Goal: Task Accomplishment & Management: Use online tool/utility

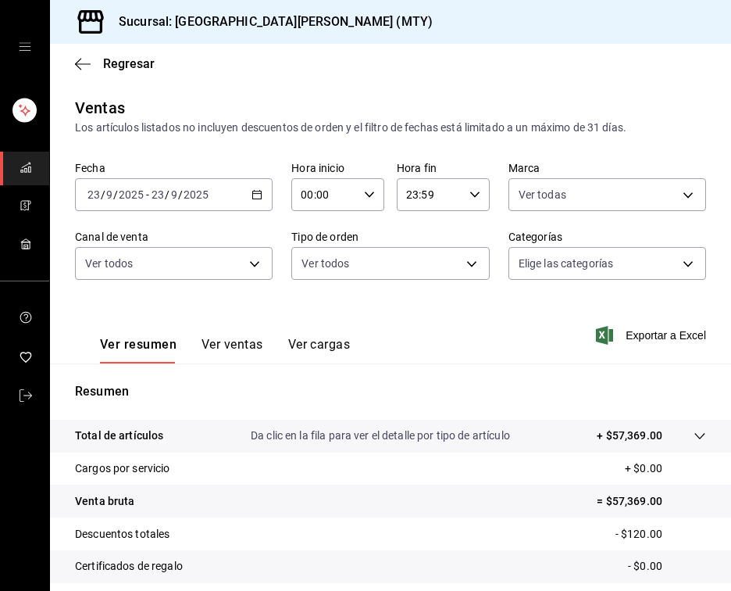
click at [42, 170] on link "carpetas de buzón" at bounding box center [24, 169] width 49 height 34
click at [22, 177] on span "carpetas de buzón" at bounding box center [26, 168] width 12 height 21
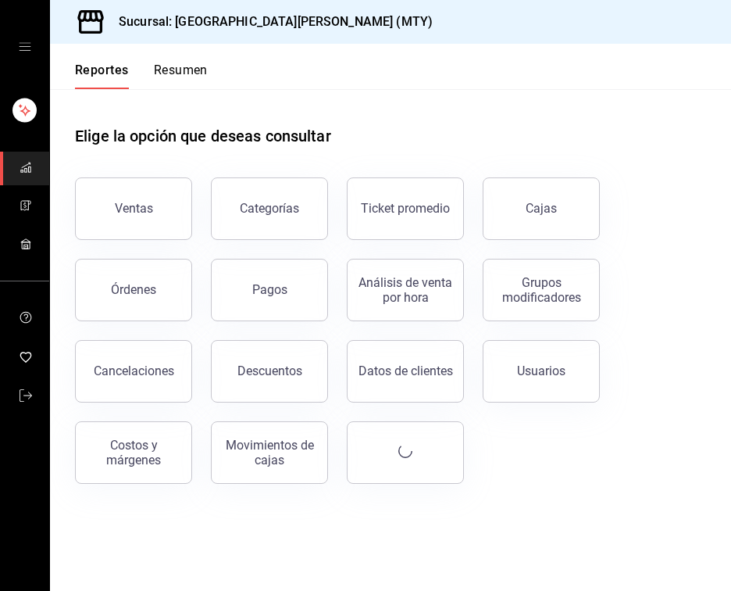
click at [183, 266] on button "Órdenes" at bounding box center [133, 290] width 117 height 62
click at [183, 266] on html "Sucursal: [GEOGRAPHIC_DATA][PERSON_NAME] (MTY) Reportes Resumen Elige la opción…" at bounding box center [365, 295] width 731 height 591
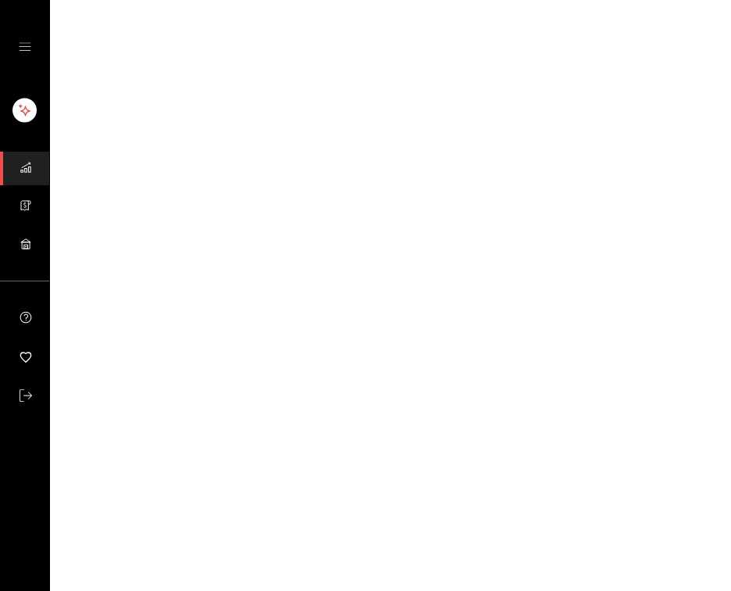
click at [28, 170] on rect "carpetas de buzón" at bounding box center [29, 169] width 2 height 5
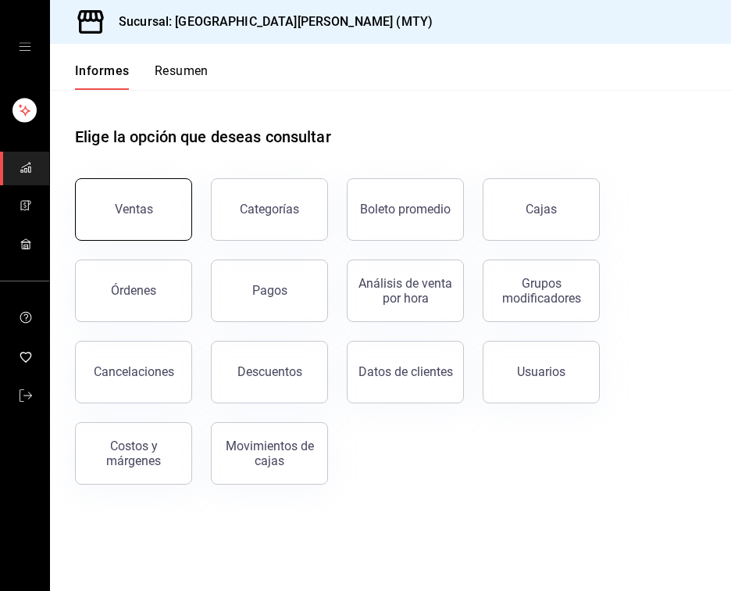
click at [127, 197] on button "Ventas" at bounding box center [133, 209] width 117 height 62
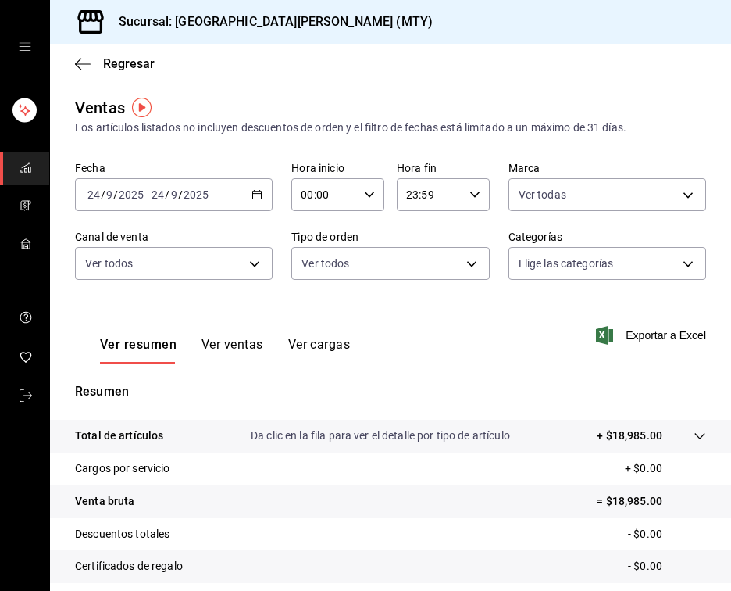
click at [162, 191] on input "24" at bounding box center [158, 194] width 14 height 12
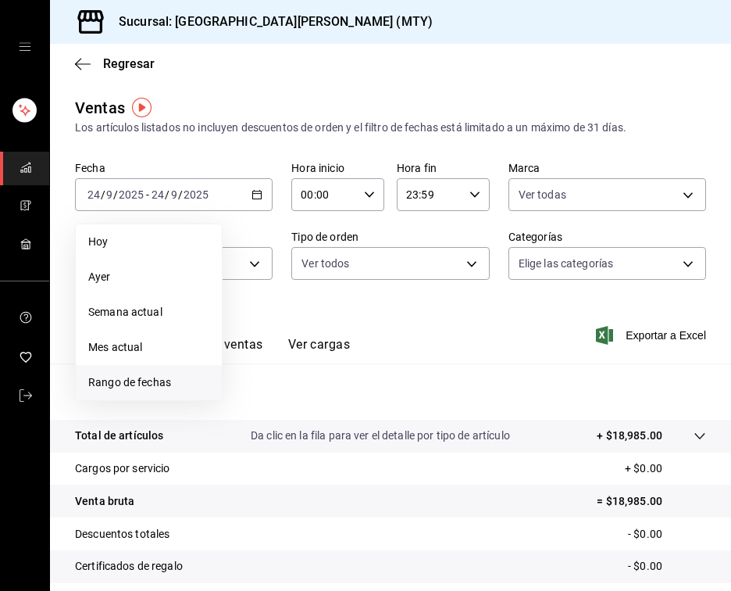
click at [136, 384] on font "Rango de fechas" at bounding box center [129, 382] width 83 height 12
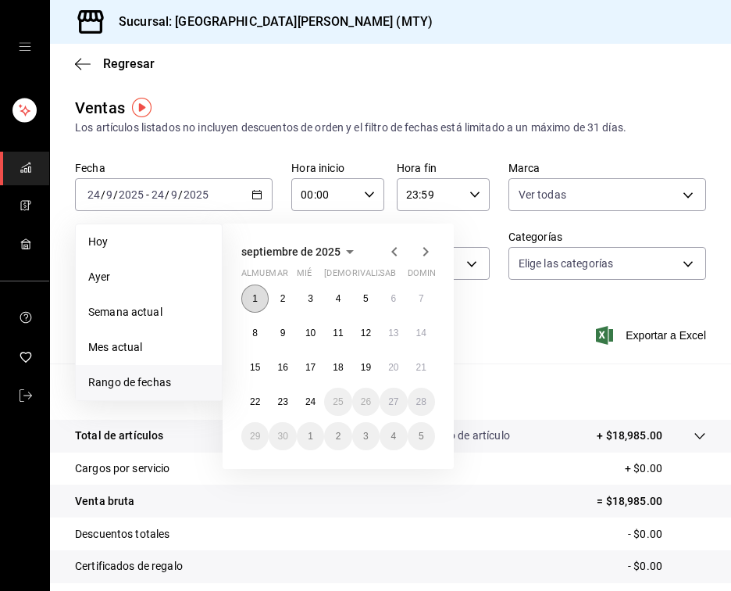
click at [262, 294] on button "1" at bounding box center [254, 298] width 27 height 28
click at [316, 406] on font "24" at bounding box center [310, 401] width 10 height 11
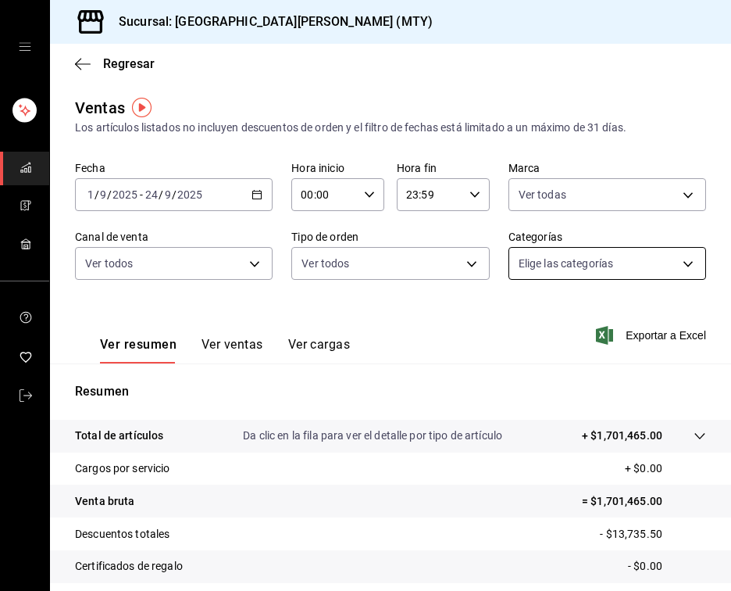
click at [564, 264] on body "Sucursal: San [PERSON_NAME] Grill (MTY) Regresar Ventas Los artículos listados …" at bounding box center [365, 295] width 731 height 591
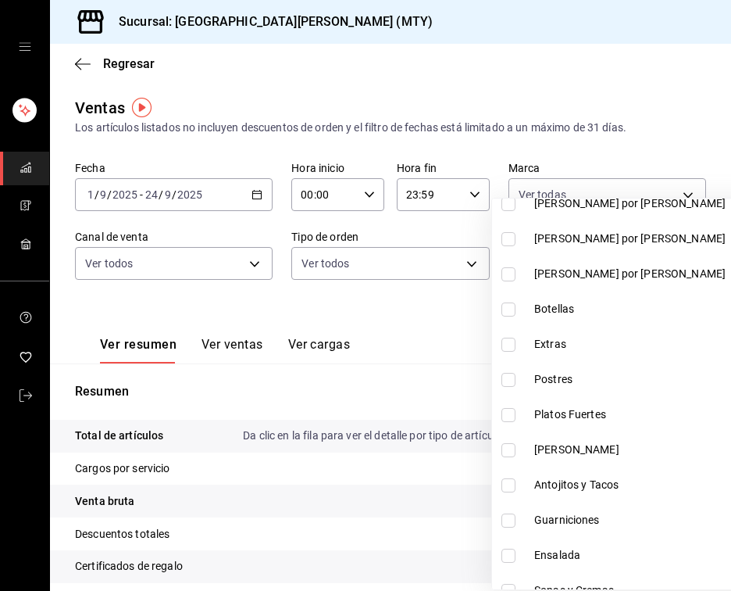
scroll to position [312, 0]
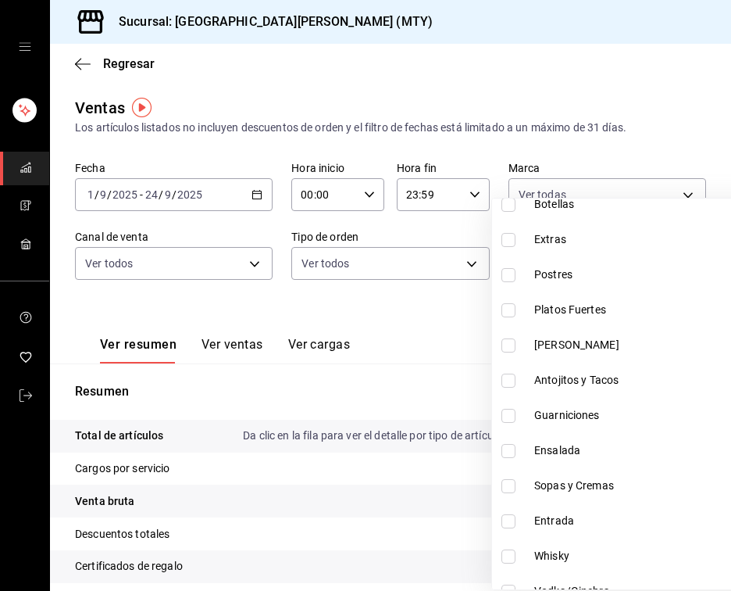
click at [526, 273] on li "Postres" at bounding box center [653, 274] width 323 height 35
type input "b5dc4f7b-13fc-482f-9dec-176939c52cd6"
checkbox input "true"
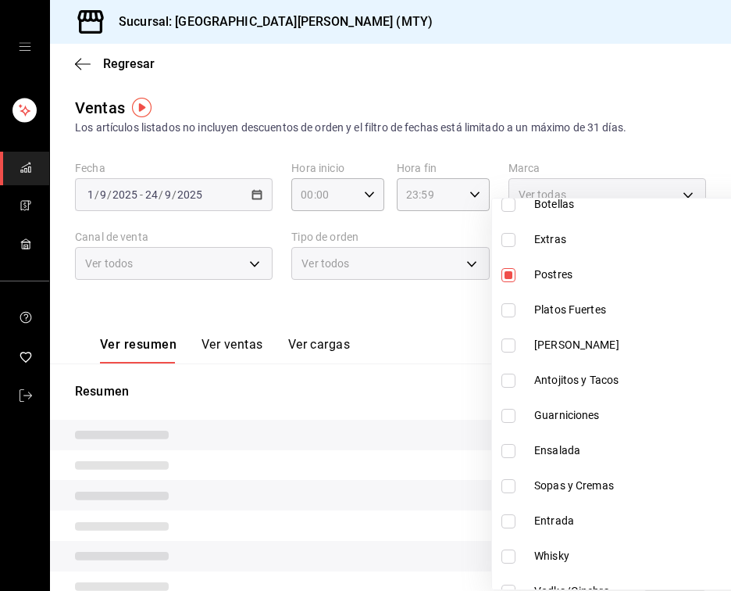
click at [405, 319] on div at bounding box center [365, 295] width 731 height 591
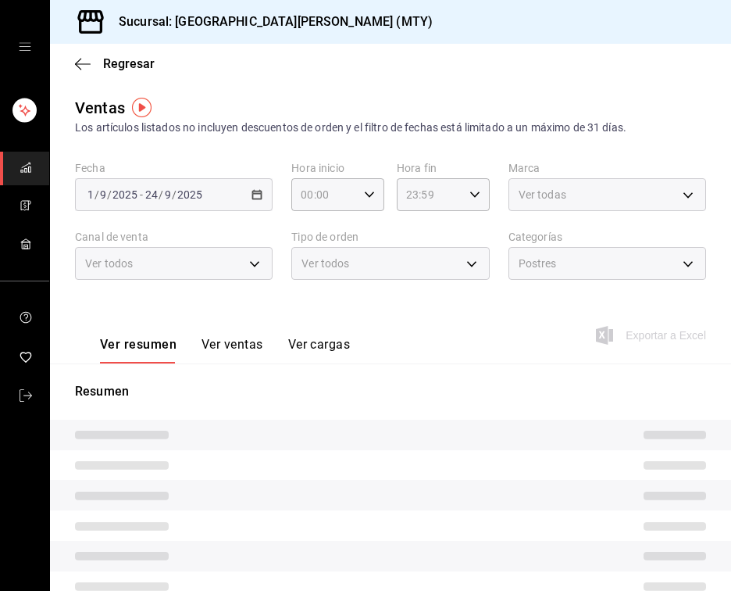
click at [245, 350] on font "Ver ventas" at bounding box center [233, 344] width 62 height 15
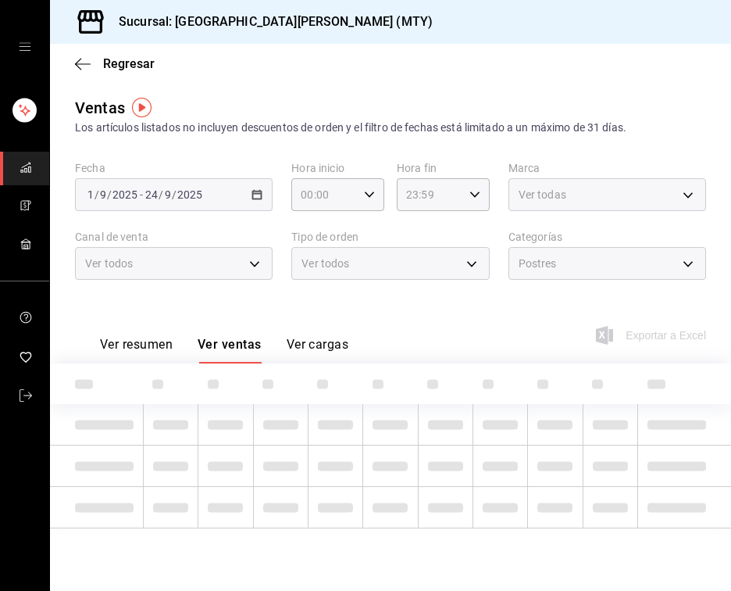
click at [222, 344] on font "Ver ventas" at bounding box center [230, 344] width 64 height 15
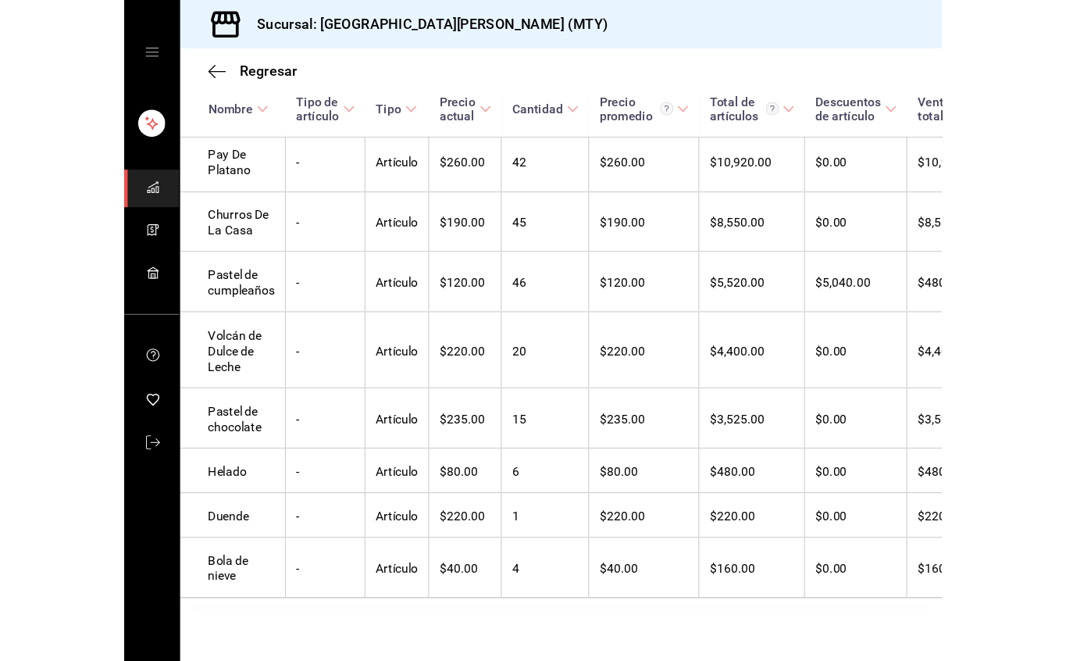
scroll to position [410, 0]
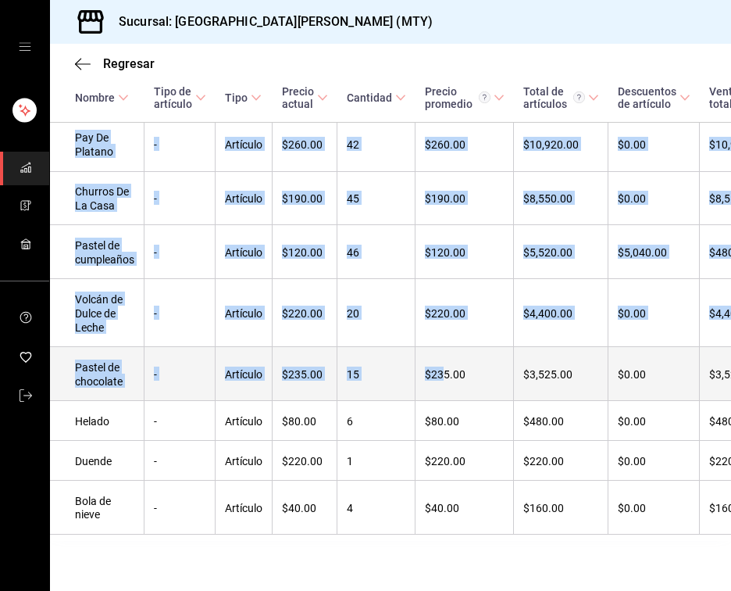
drag, startPoint x: 73, startPoint y: 225, endPoint x: 444, endPoint y: 352, distance: 392.0
click at [444, 352] on tbody "Pan de elote - Artículo $260.00 66 $260.24 $17,176.00 $0.00 $17,176.00 $2,358.3…" at bounding box center [500, 306] width 900 height 456
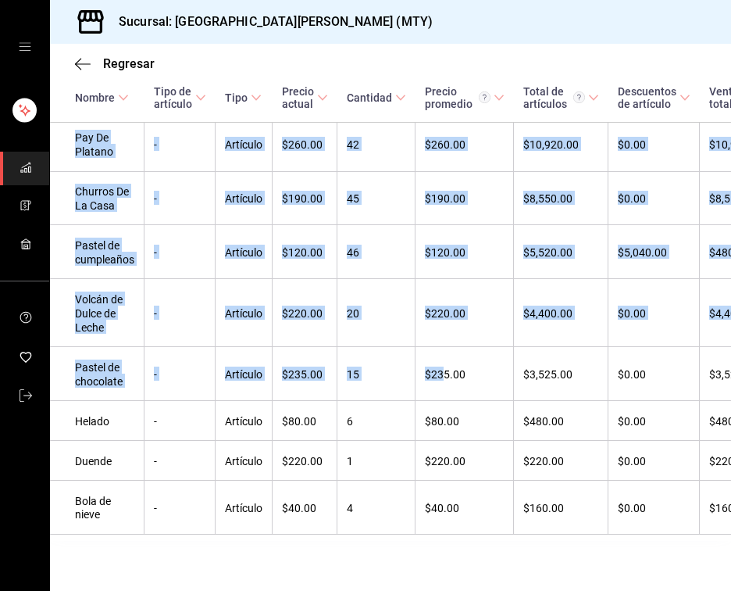
copy tbody "Pan de elote - Artículo $260.00 66 $260.24 $17,176.00 $0.00 $17,176.00 $2,358.3…"
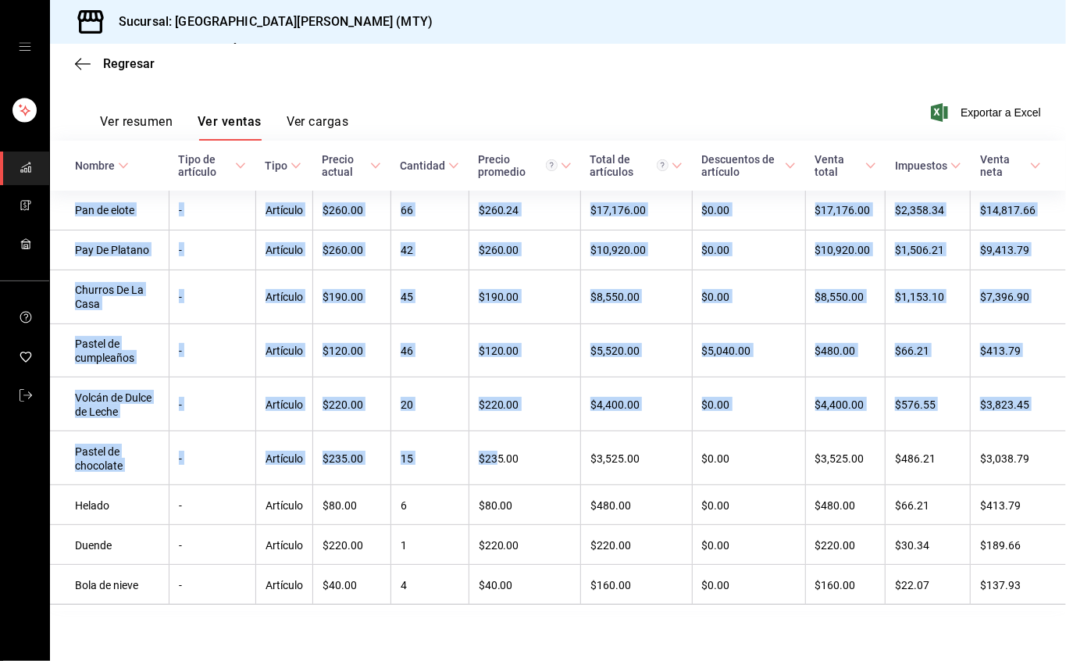
scroll to position [234, 0]
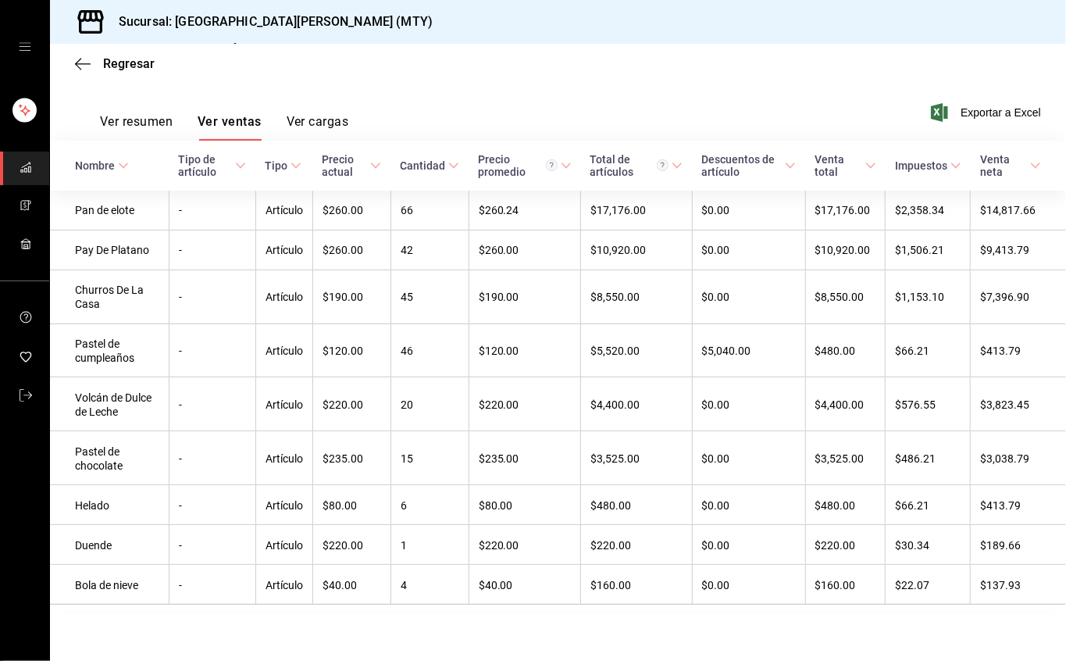
click at [510, 78] on div "Regresar" at bounding box center [558, 64] width 1016 height 40
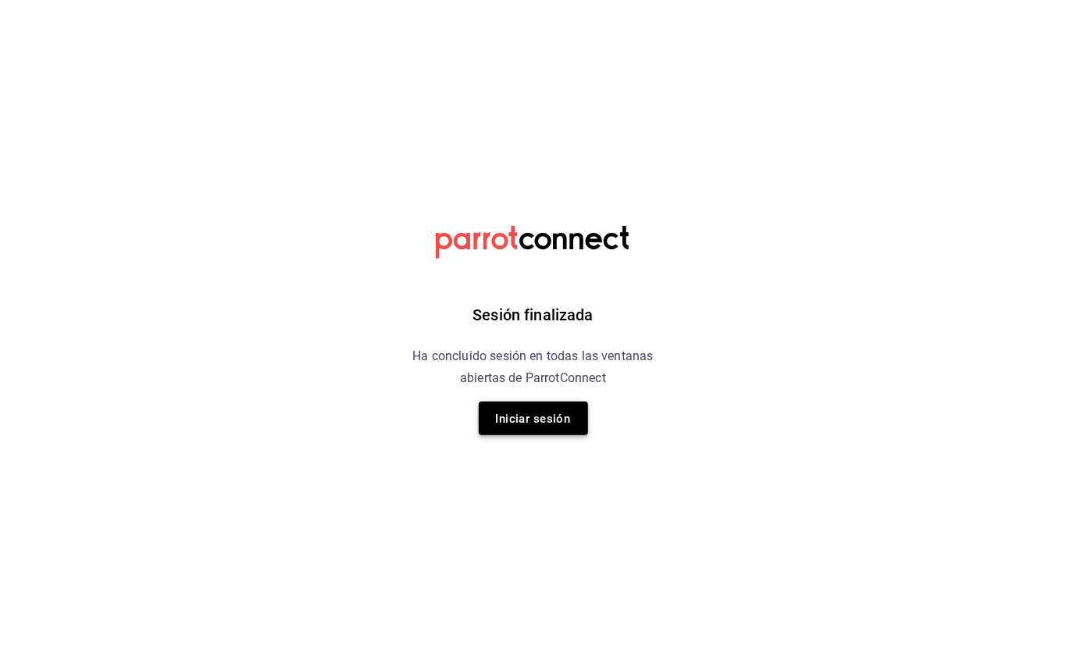
click at [519, 423] on font "Iniciar sesión" at bounding box center [533, 419] width 75 height 14
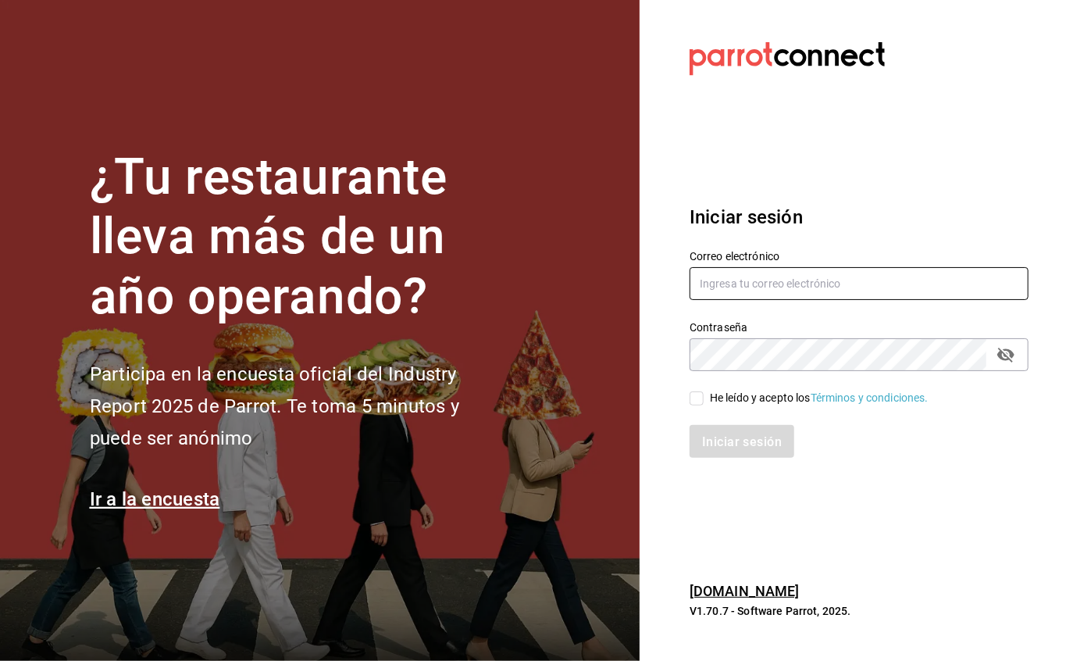
type input "[EMAIL_ADDRESS][DOMAIN_NAME]"
click at [694, 398] on input "He leído y acepto los Términos y condiciones." at bounding box center [697, 398] width 14 height 14
checkbox input "true"
click at [725, 444] on font "Iniciar sesión" at bounding box center [743, 441] width 80 height 15
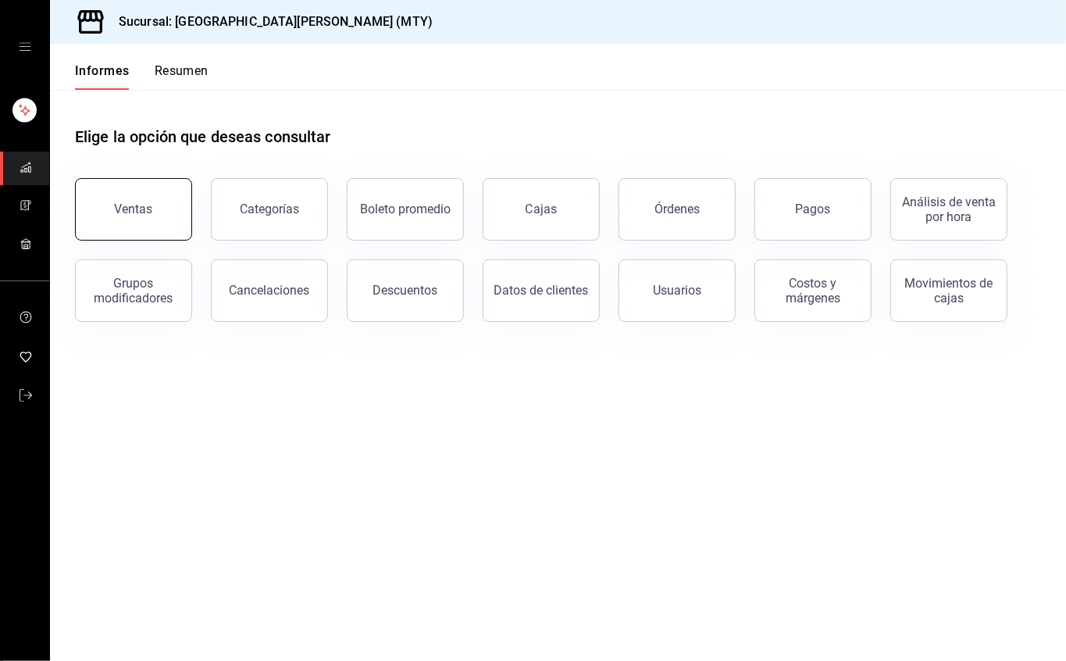
click at [113, 211] on button "Ventas" at bounding box center [133, 209] width 117 height 62
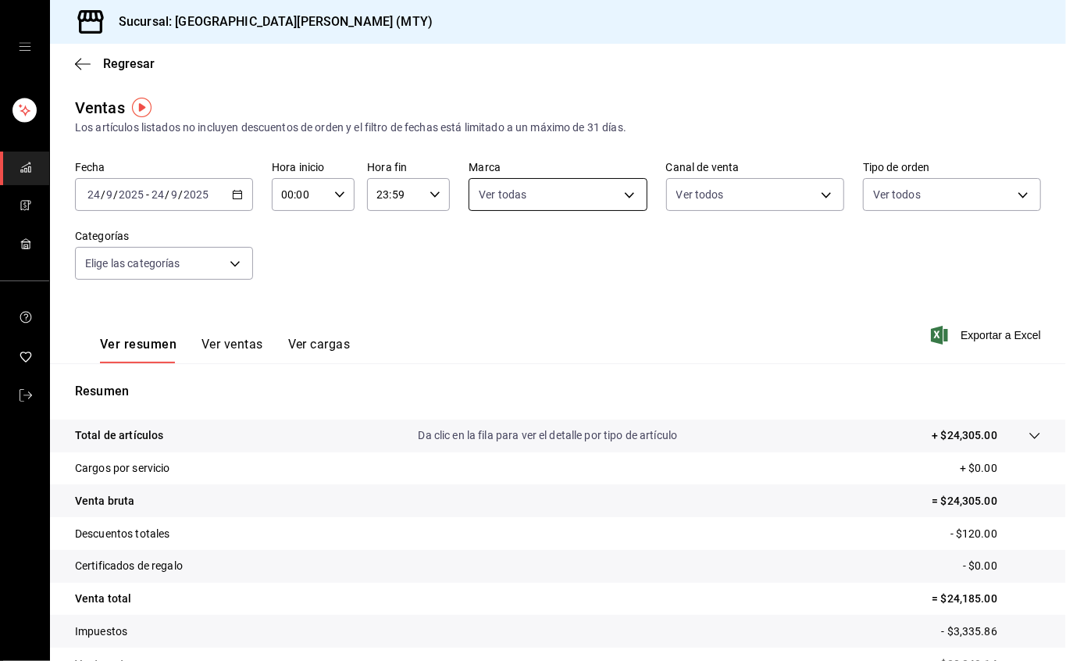
click at [598, 197] on body "Sucursal: San Juan Grill (MTY) Regresar Ventas Los artículos listados no incluy…" at bounding box center [533, 330] width 1066 height 661
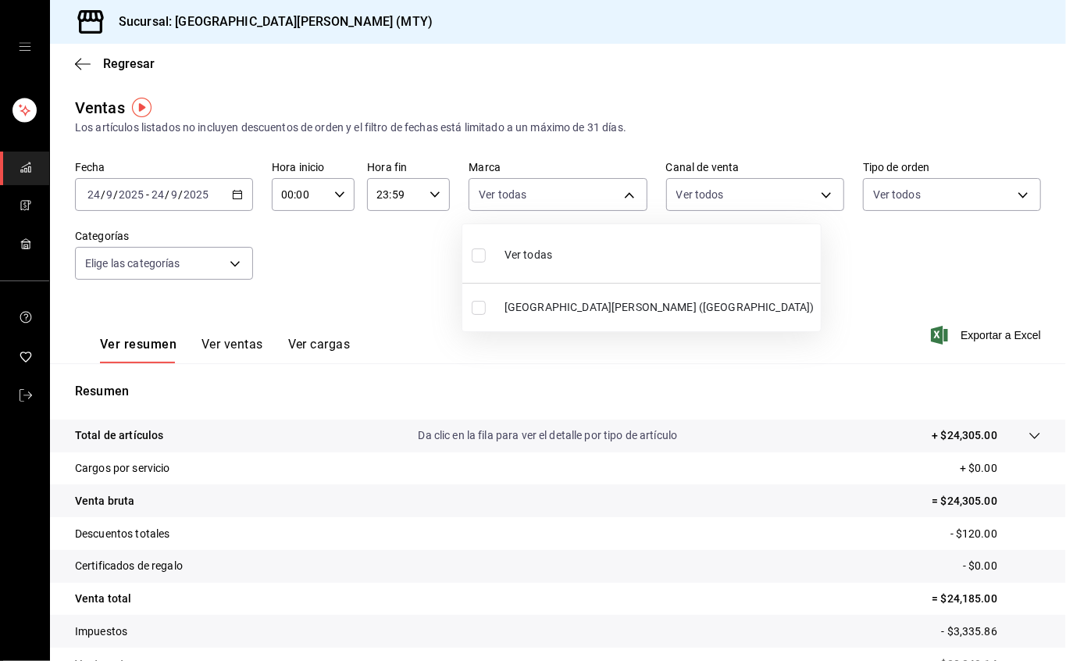
click at [239, 200] on div at bounding box center [533, 330] width 1066 height 661
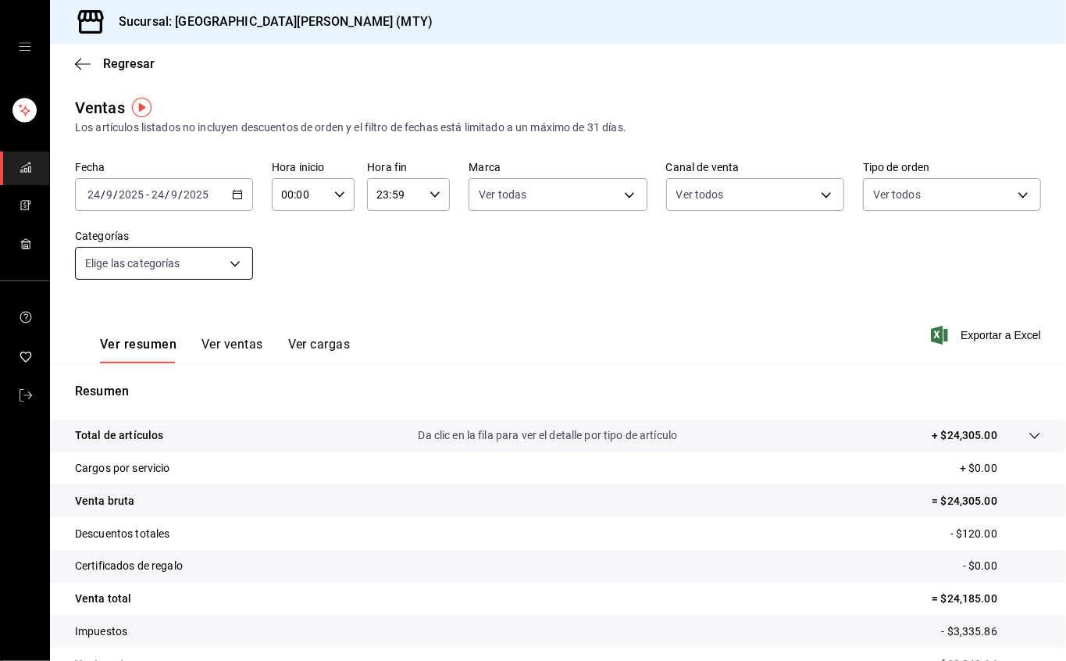
click at [227, 256] on body "Sucursal: San Juan Grill (MTY) Regresar Ventas Los artículos listados no incluy…" at bounding box center [533, 330] width 1066 height 661
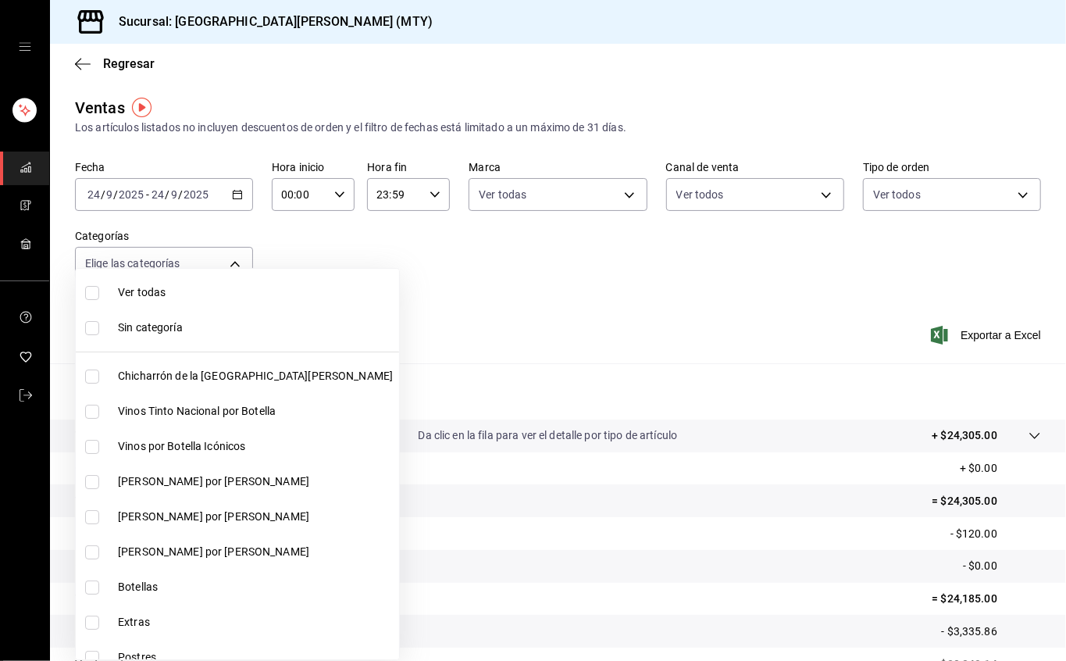
click at [95, 405] on input "checkbox" at bounding box center [92, 412] width 14 height 14
checkbox input "true"
type input "bc8a8506-8c9a-4ccc-bee8-9613004b69e8"
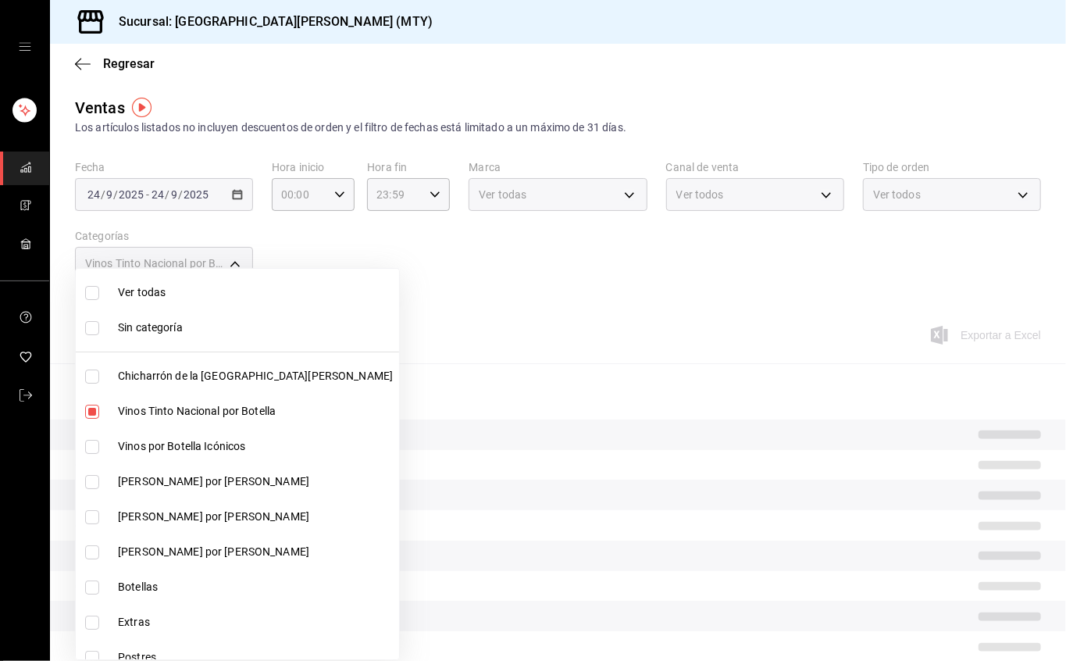
click at [87, 441] on input "checkbox" at bounding box center [92, 447] width 14 height 14
checkbox input "true"
click at [95, 479] on input "checkbox" at bounding box center [92, 482] width 14 height 14
checkbox input "true"
type input "bc8a8506-8c9a-4ccc-bee8-9613004b69e8,dff5383d-db9f-4eeb-86c5-8b8bba73e599,2ada2…"
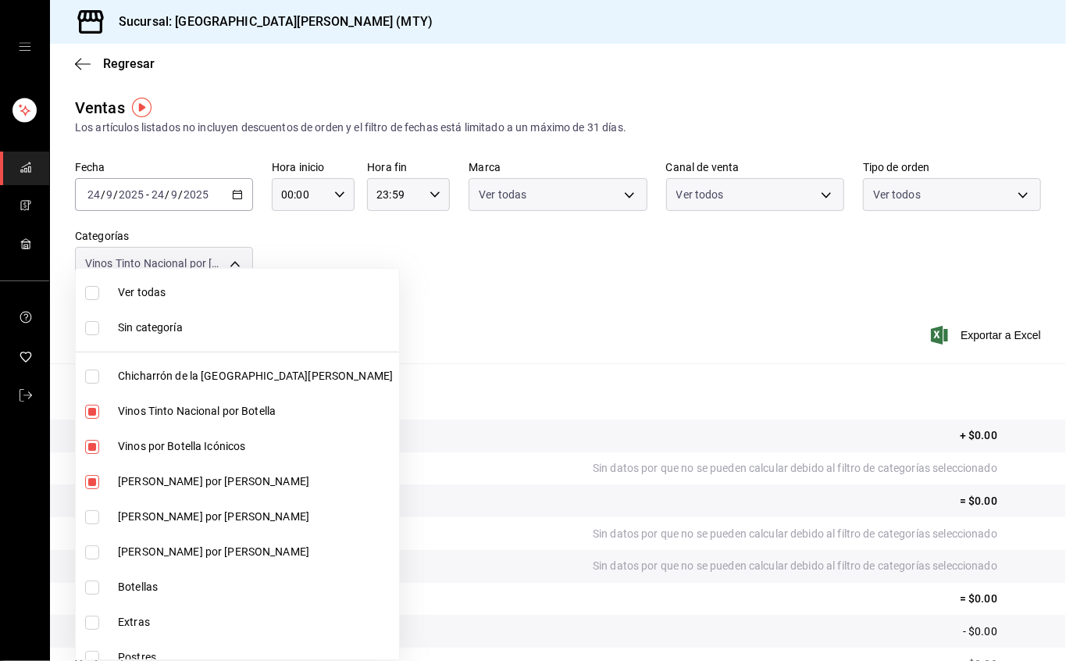
click at [91, 514] on input "checkbox" at bounding box center [92, 517] width 14 height 14
checkbox input "true"
type input "bc8a8506-8c9a-4ccc-bee8-9613004b69e8,dff5383d-db9f-4eeb-86c5-8b8bba73e599,2ada2…"
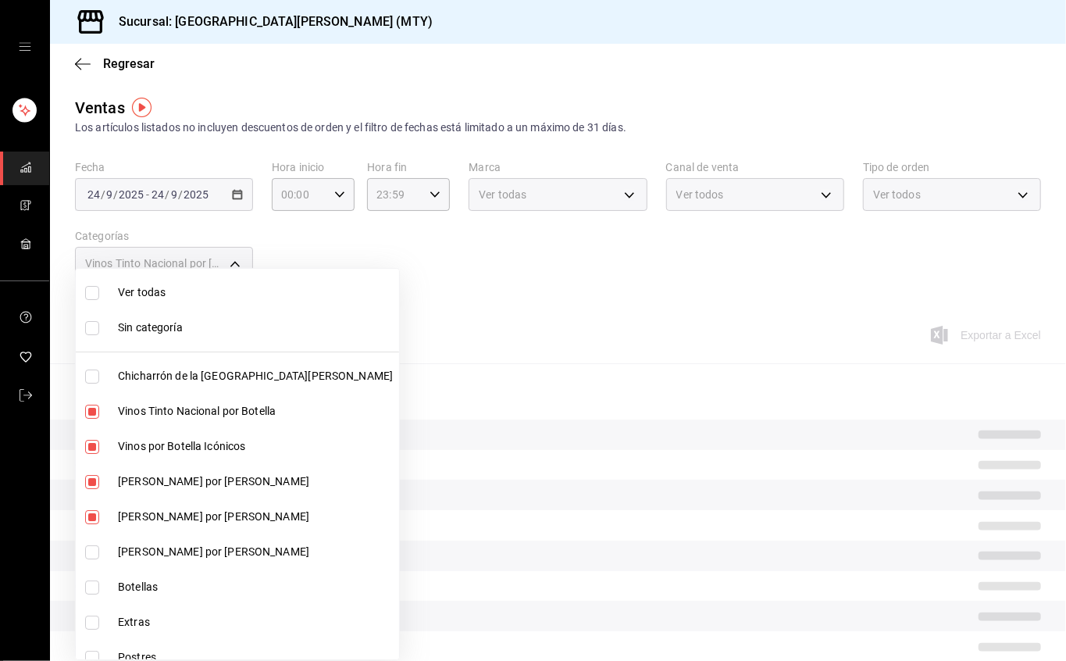
click at [88, 545] on input "checkbox" at bounding box center [92, 552] width 14 height 14
checkbox input "true"
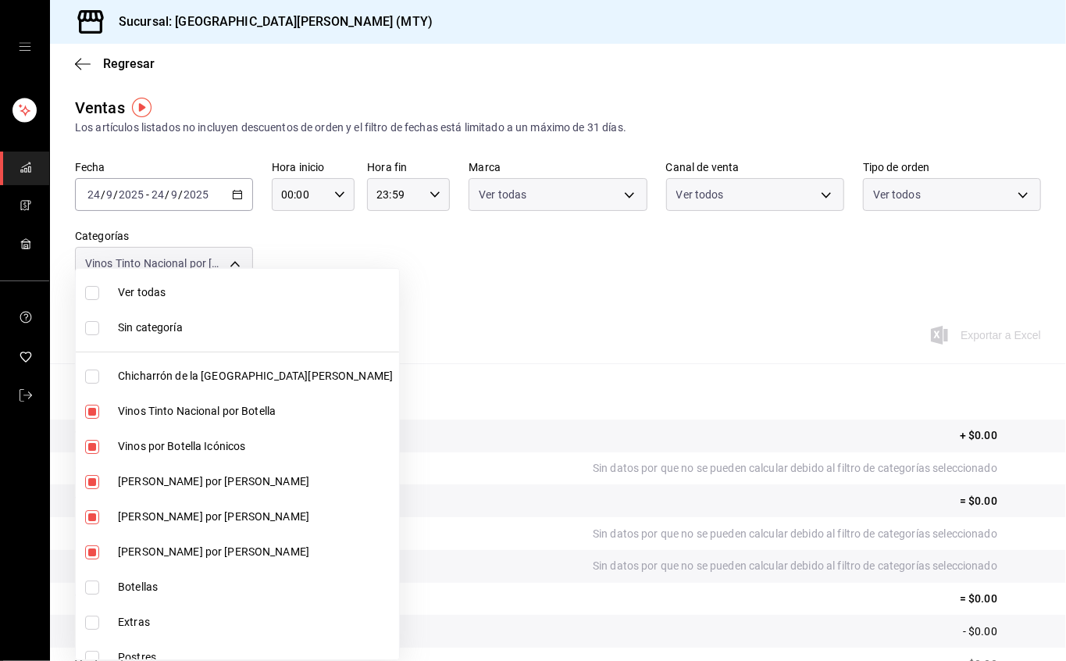
type input "bc8a8506-8c9a-4ccc-bee8-9613004b69e8,dff5383d-db9f-4eeb-86c5-8b8bba73e599,2ada2…"
click at [98, 584] on input "checkbox" at bounding box center [92, 587] width 14 height 14
checkbox input "true"
type input "bc8a8506-8c9a-4ccc-bee8-9613004b69e8,dff5383d-db9f-4eeb-86c5-8b8bba73e599,2ada2…"
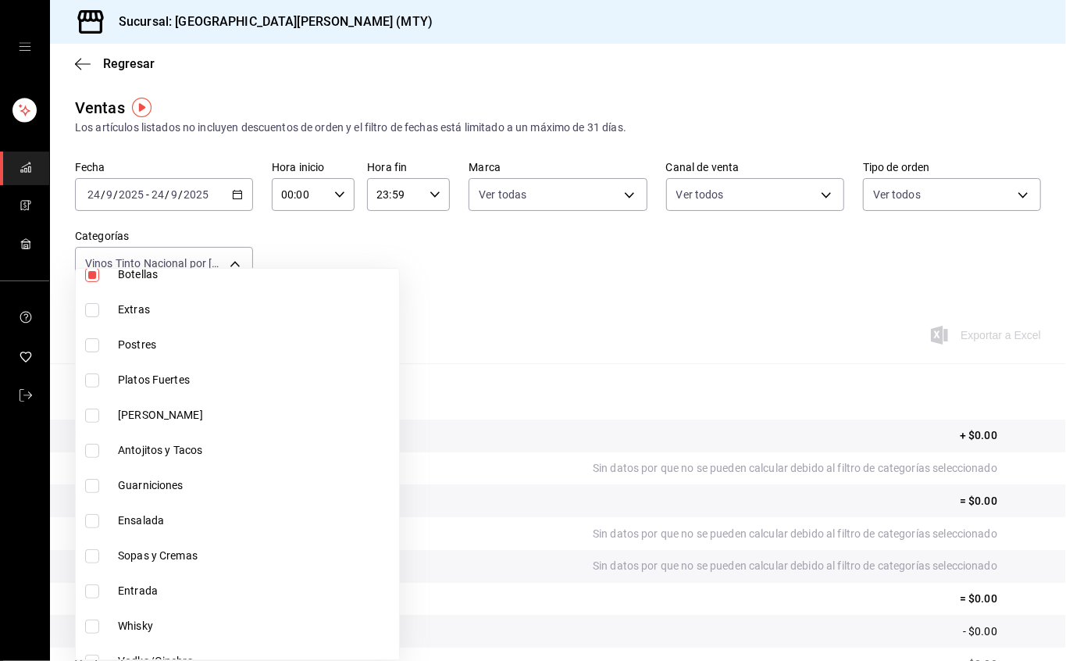
scroll to position [416, 0]
click at [97, 520] on input "checkbox" at bounding box center [92, 523] width 14 height 14
checkbox input "true"
type input "bc8a8506-8c9a-4ccc-bee8-9613004b69e8,dff5383d-db9f-4eeb-86c5-8b8bba73e599,2ada2…"
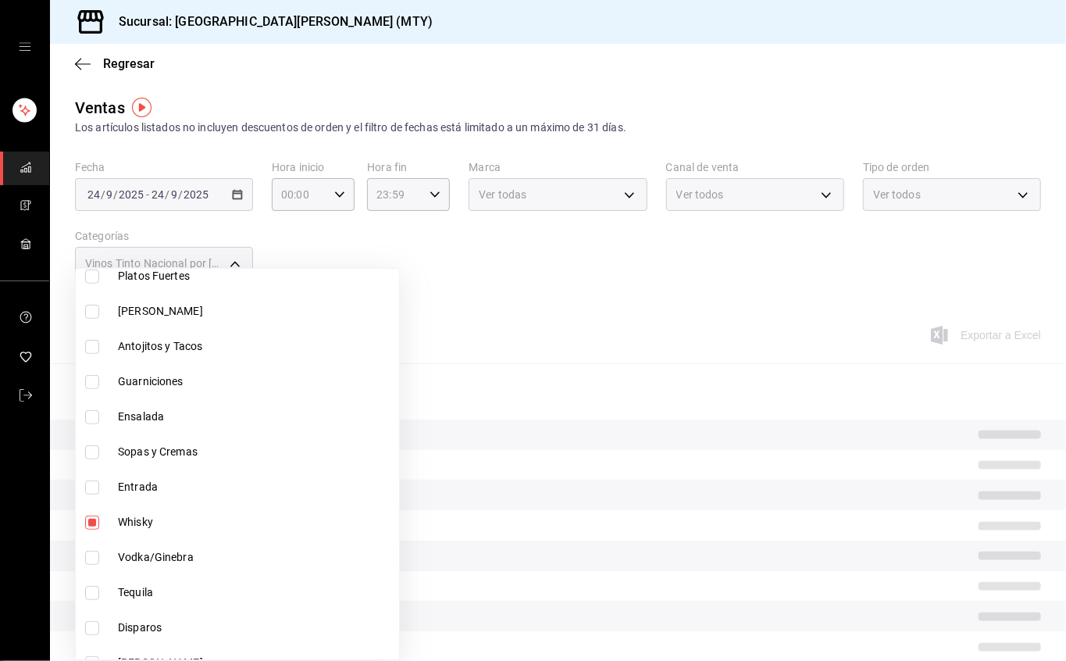
click at [88, 559] on input "checkbox" at bounding box center [92, 558] width 14 height 14
checkbox input "true"
type input "bc8a8506-8c9a-4ccc-bee8-9613004b69e8,dff5383d-db9f-4eeb-86c5-8b8bba73e599,2ada2…"
click at [88, 589] on input "checkbox" at bounding box center [92, 593] width 14 height 14
checkbox input "true"
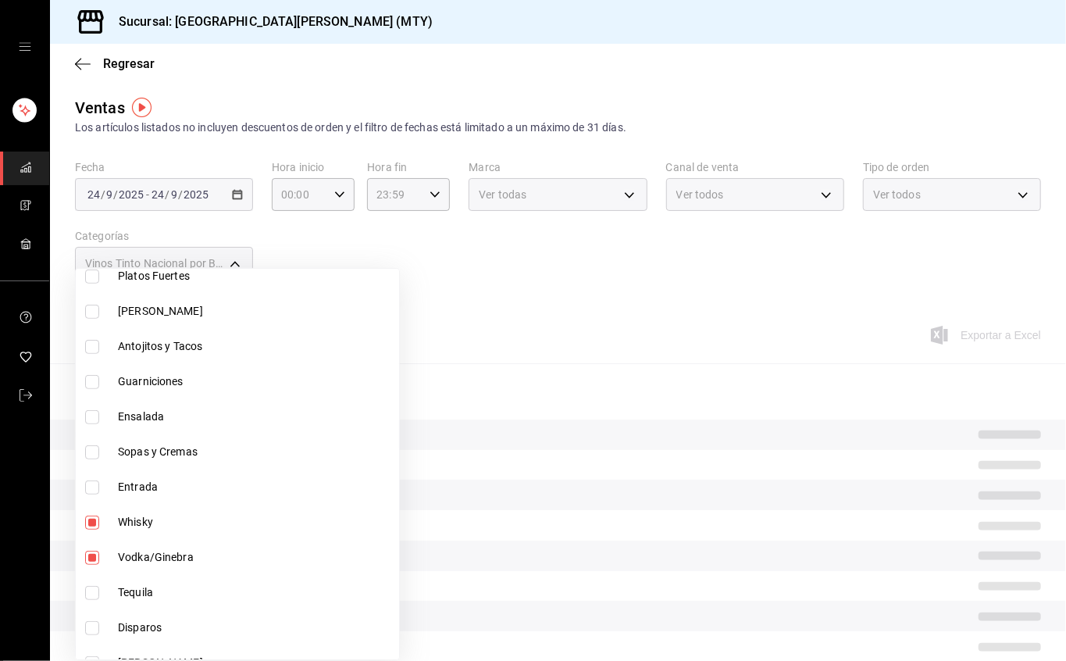
type input "bc8a8506-8c9a-4ccc-bee8-9613004b69e8,dff5383d-db9f-4eeb-86c5-8b8bba73e599,2ada2…"
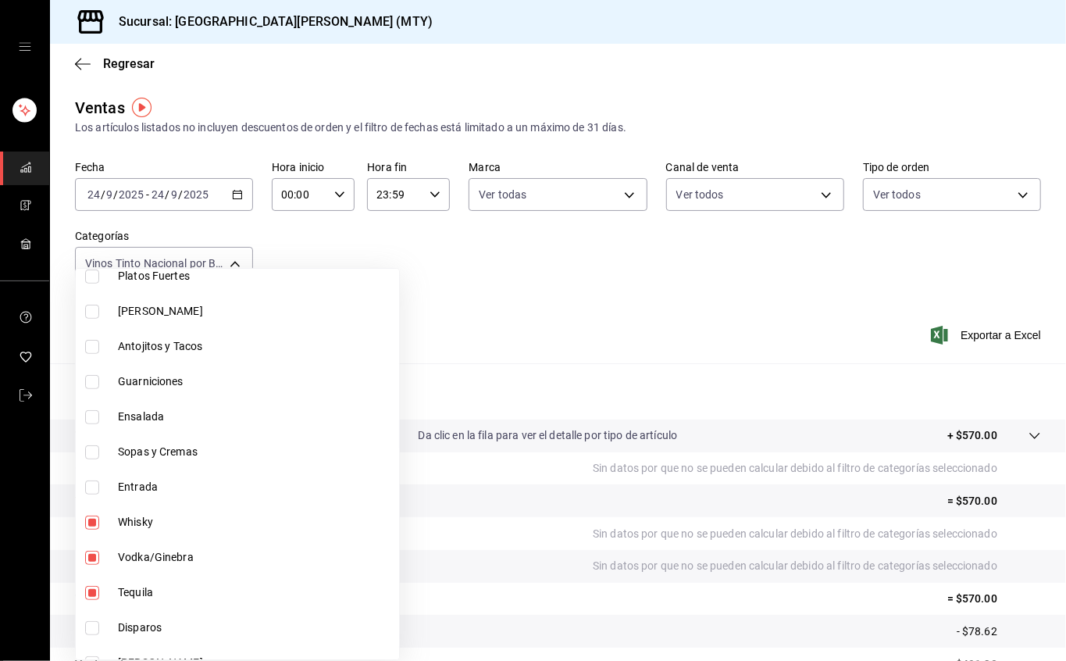
scroll to position [625, 0]
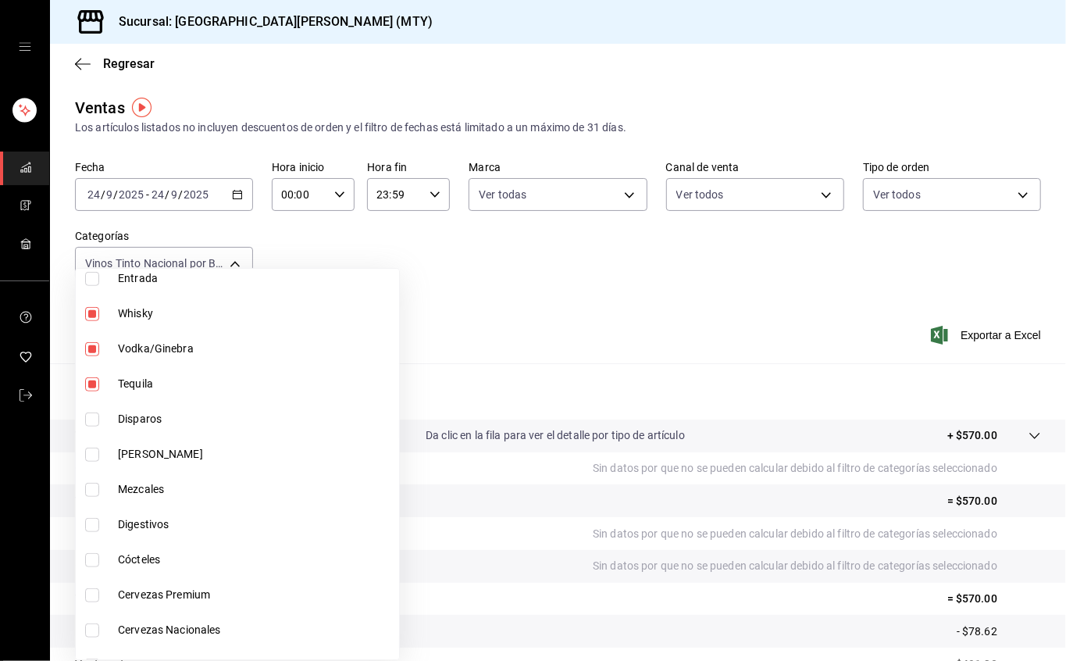
click at [100, 519] on label at bounding box center [95, 525] width 20 height 14
click at [99, 519] on input "checkbox" at bounding box center [92, 525] width 14 height 14
checkbox input "false"
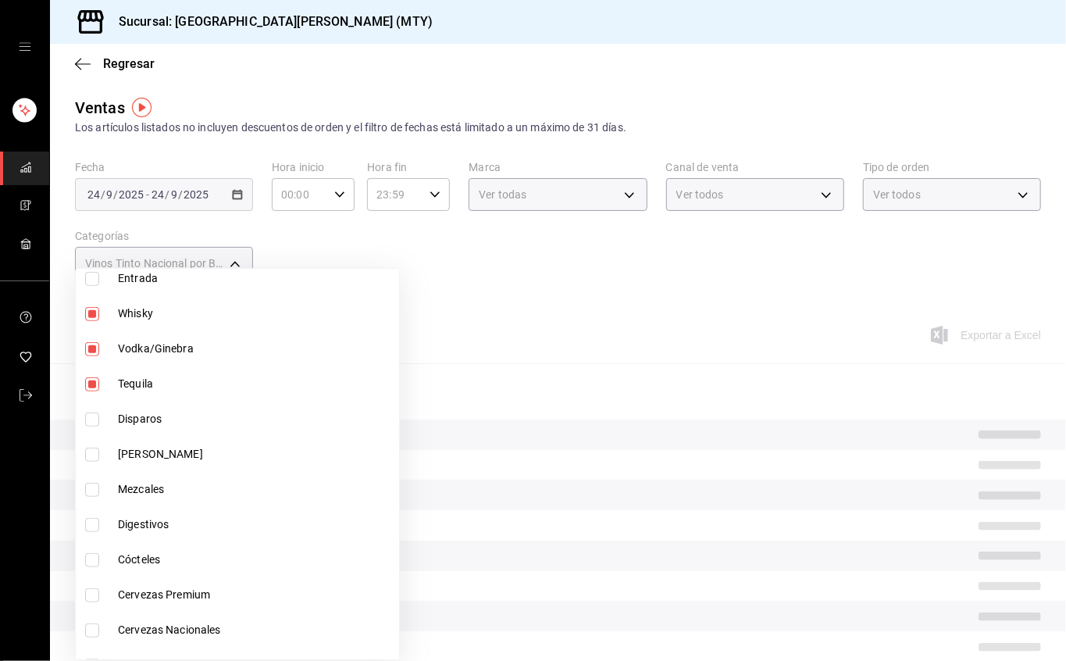
type input "bc8a8506-8c9a-4ccc-bee8-9613004b69e8,dff5383d-db9f-4eeb-86c5-8b8bba73e599,2ada2…"
click at [97, 562] on input "checkbox" at bounding box center [92, 560] width 14 height 14
checkbox input "true"
click at [85, 509] on li "Digestivos" at bounding box center [237, 524] width 323 height 35
type input "bc8a8506-8c9a-4ccc-bee8-9613004b69e8,dff5383d-db9f-4eeb-86c5-8b8bba73e599,2ada2…"
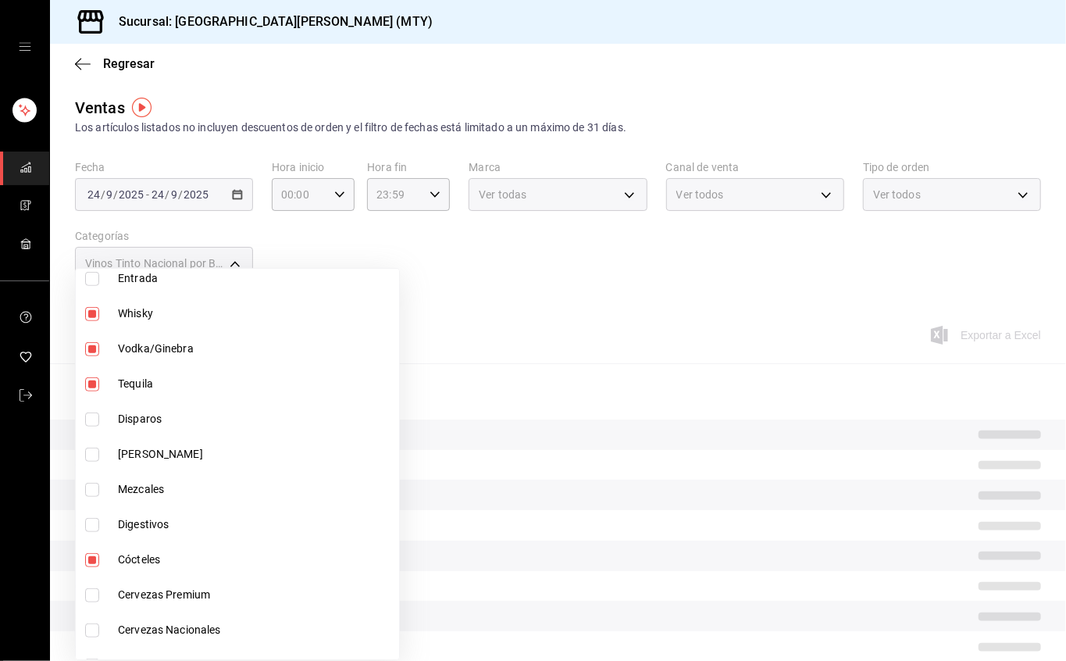
checkbox input "true"
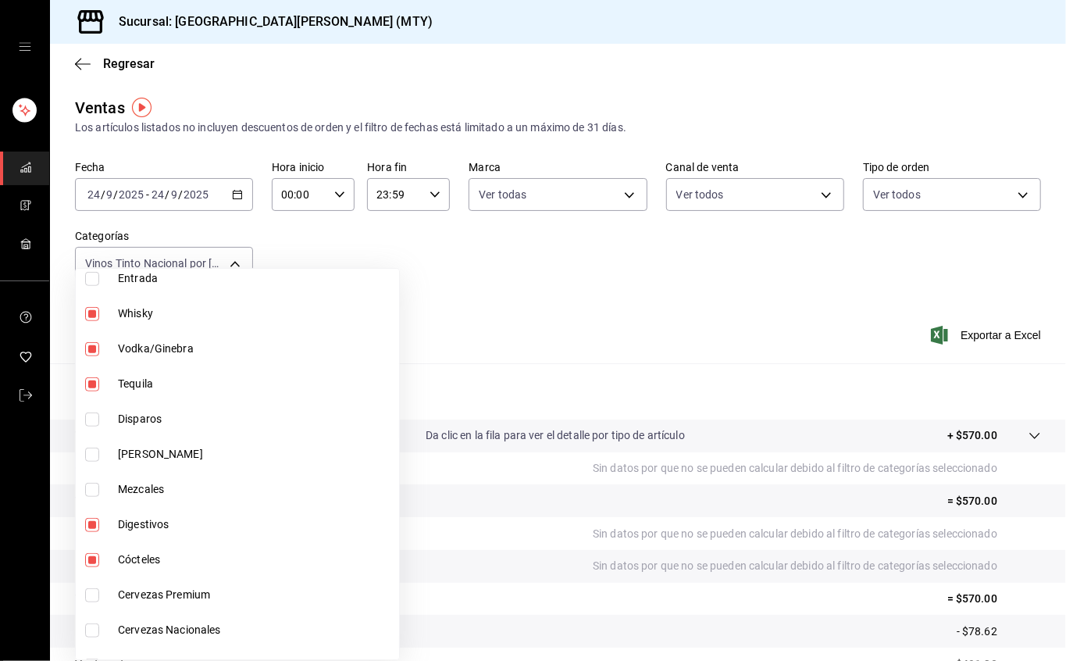
click at [87, 594] on input "checkbox" at bounding box center [92, 595] width 14 height 14
checkbox input "true"
type input "bc8a8506-8c9a-4ccc-bee8-9613004b69e8,dff5383d-db9f-4eeb-86c5-8b8bba73e599,2ada2…"
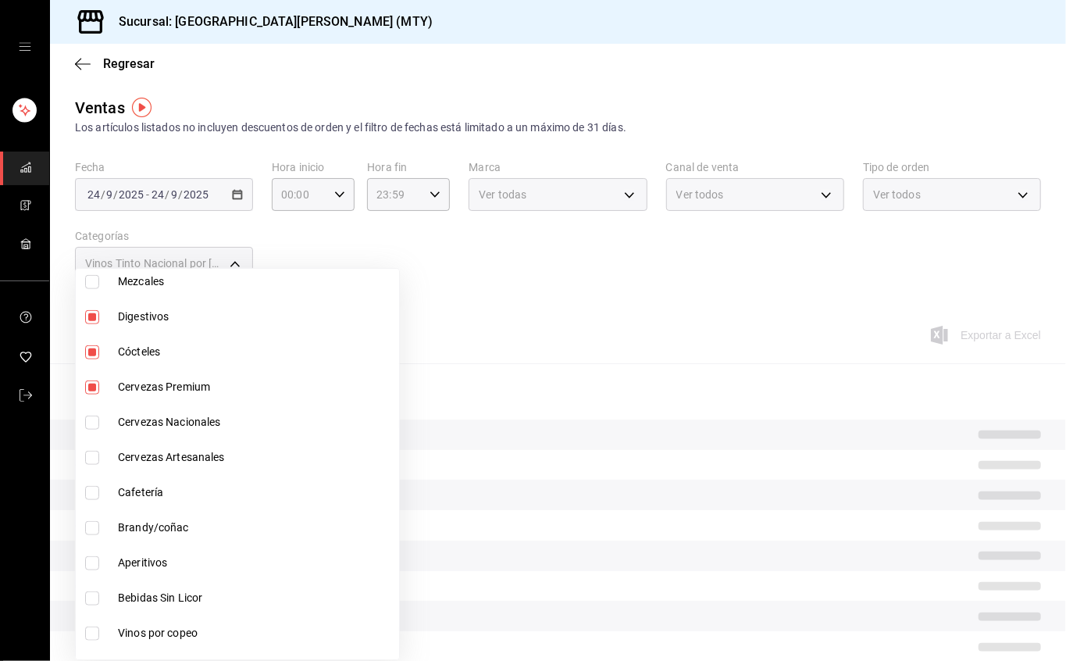
click at [95, 416] on input "checkbox" at bounding box center [92, 423] width 14 height 14
checkbox input "true"
type input "bc8a8506-8c9a-4ccc-bee8-9613004b69e8,dff5383d-db9f-4eeb-86c5-8b8bba73e599,2ada2…"
click at [94, 455] on input "checkbox" at bounding box center [92, 458] width 14 height 14
checkbox input "true"
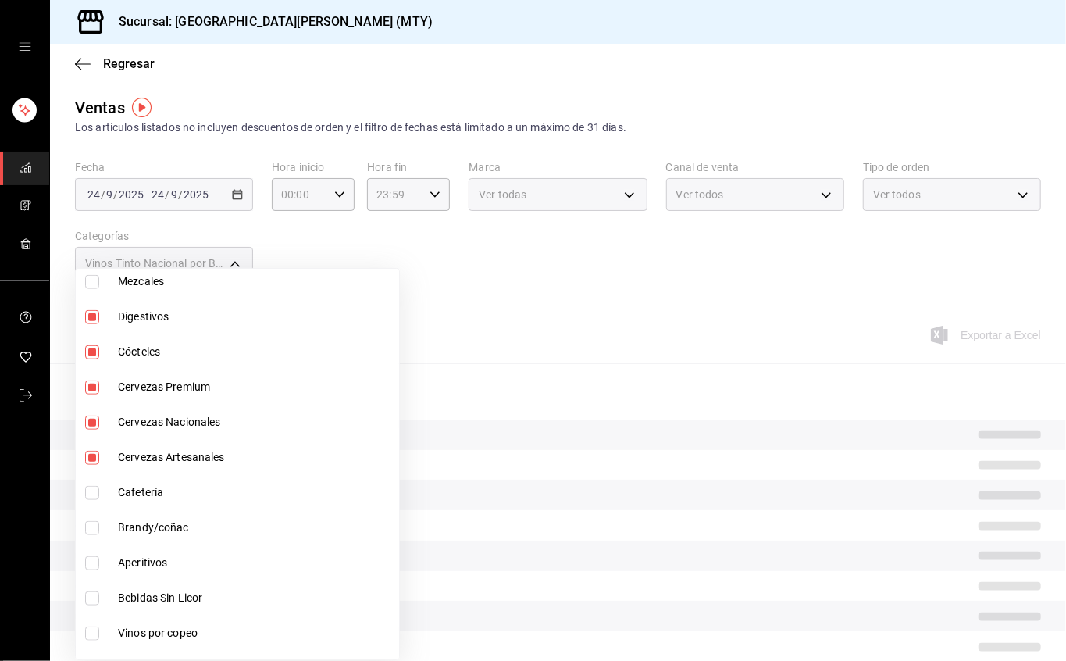
click at [82, 492] on li "Cafetería" at bounding box center [237, 492] width 323 height 35
type input "bc8a8506-8c9a-4ccc-bee8-9613004b69e8,dff5383d-db9f-4eeb-86c5-8b8bba73e599,2ada2…"
checkbox input "true"
click at [89, 521] on input "checkbox" at bounding box center [92, 528] width 14 height 14
checkbox input "true"
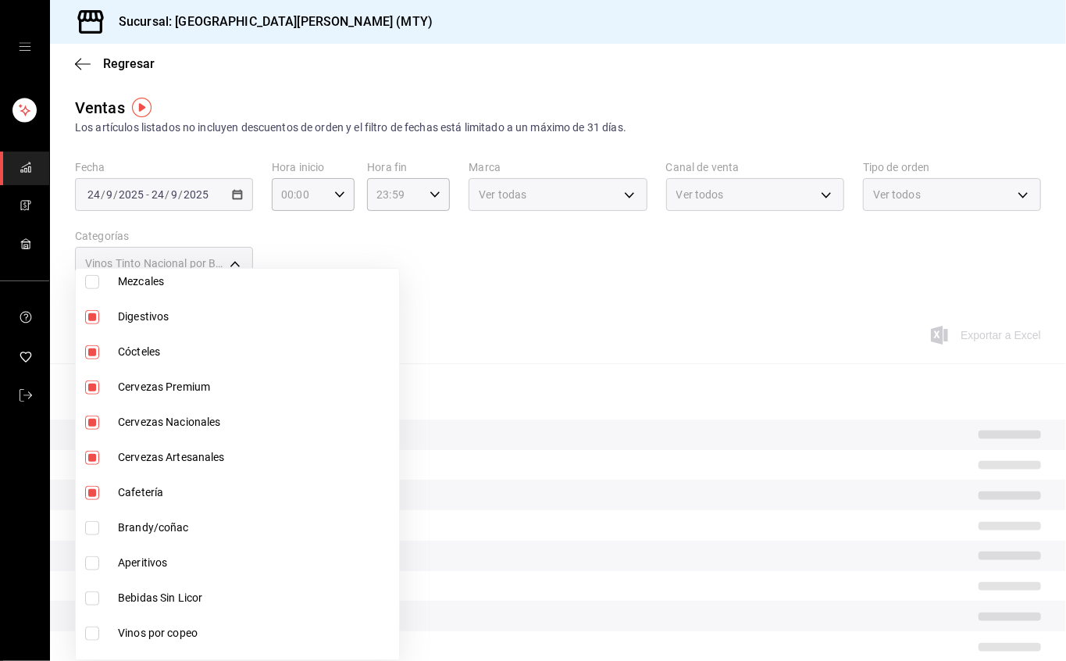
type input "bc8a8506-8c9a-4ccc-bee8-9613004b69e8,dff5383d-db9f-4eeb-86c5-8b8bba73e599,2ada2…"
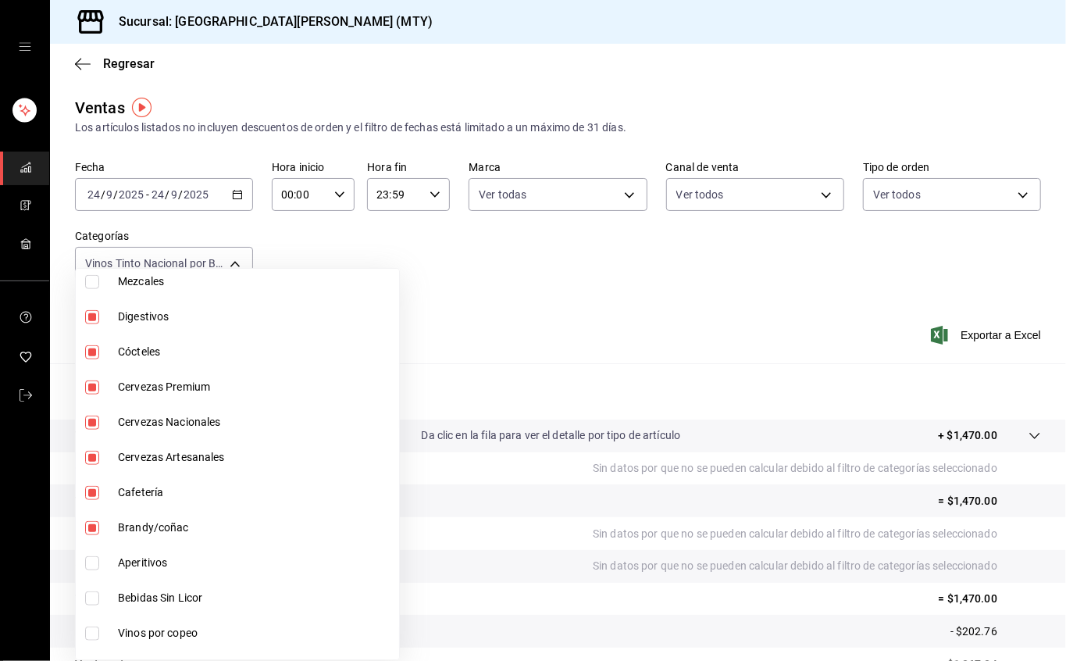
scroll to position [860, 0]
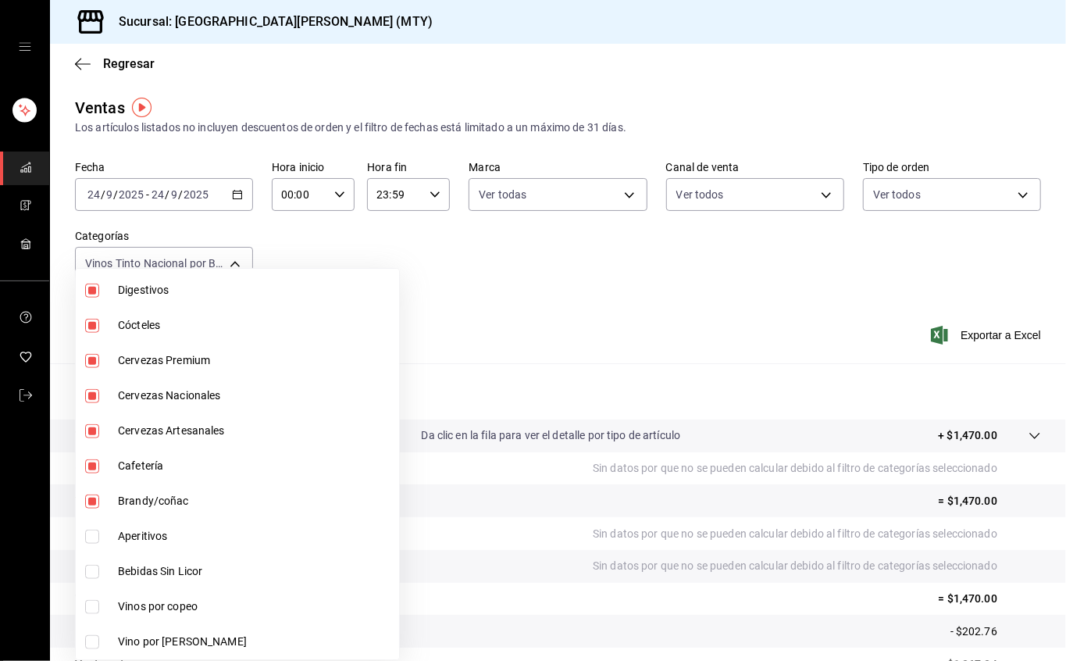
click at [104, 566] on label at bounding box center [95, 572] width 20 height 14
click at [99, 566] on input "checkbox" at bounding box center [92, 572] width 14 height 14
checkbox input "false"
type input "bc8a8506-8c9a-4ccc-bee8-9613004b69e8,dff5383d-db9f-4eeb-86c5-8b8bba73e599,2ada2…"
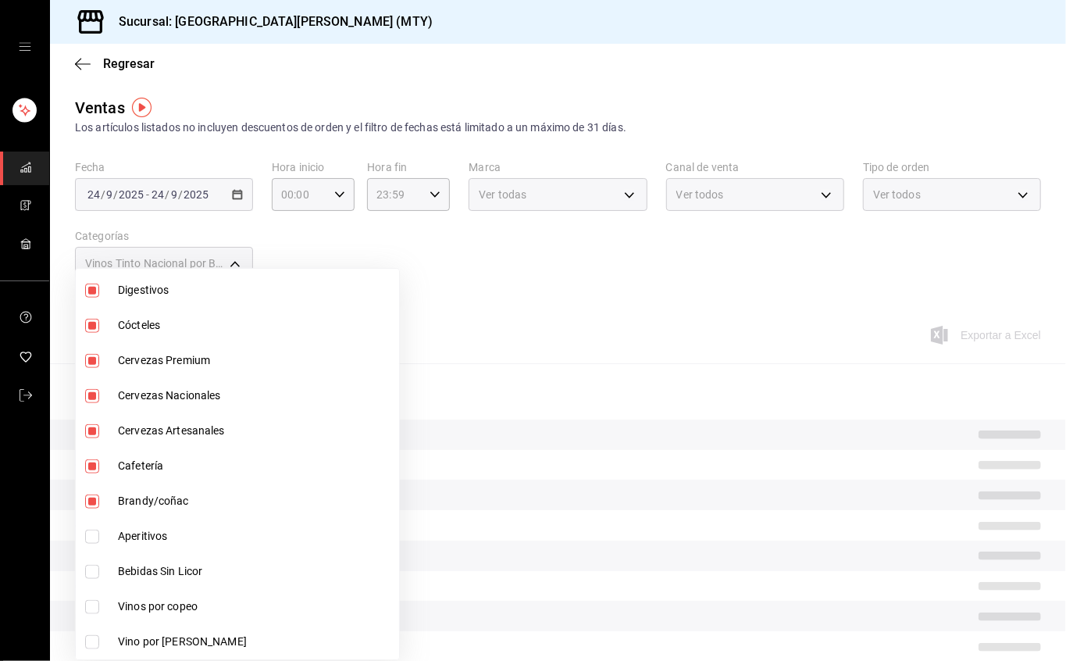
click at [87, 566] on input "checkbox" at bounding box center [92, 572] width 14 height 14
checkbox input "true"
type input "bc8a8506-8c9a-4ccc-bee8-9613004b69e8,dff5383d-db9f-4eeb-86c5-8b8bba73e599,2ada2…"
click at [91, 601] on input "checkbox" at bounding box center [92, 607] width 14 height 14
checkbox input "true"
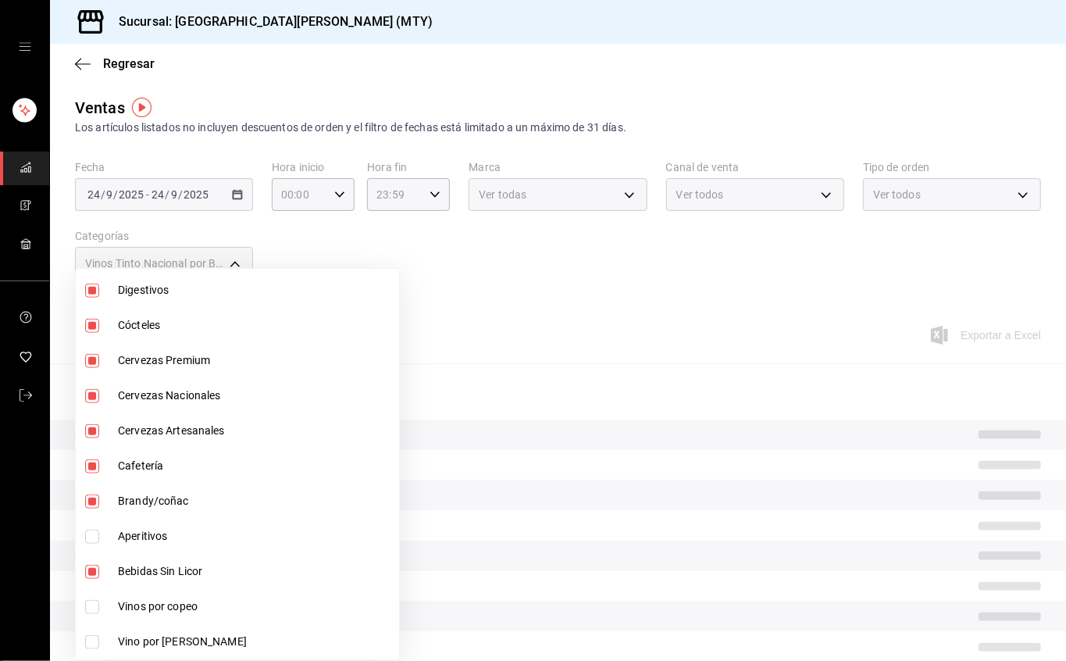
type input "bc8a8506-8c9a-4ccc-bee8-9613004b69e8,dff5383d-db9f-4eeb-86c5-8b8bba73e599,2ada2…"
click at [98, 642] on input "checkbox" at bounding box center [92, 642] width 14 height 14
checkbox input "true"
type input "bc8a8506-8c9a-4ccc-bee8-9613004b69e8,dff5383d-db9f-4eeb-86c5-8b8bba73e599,2ada2…"
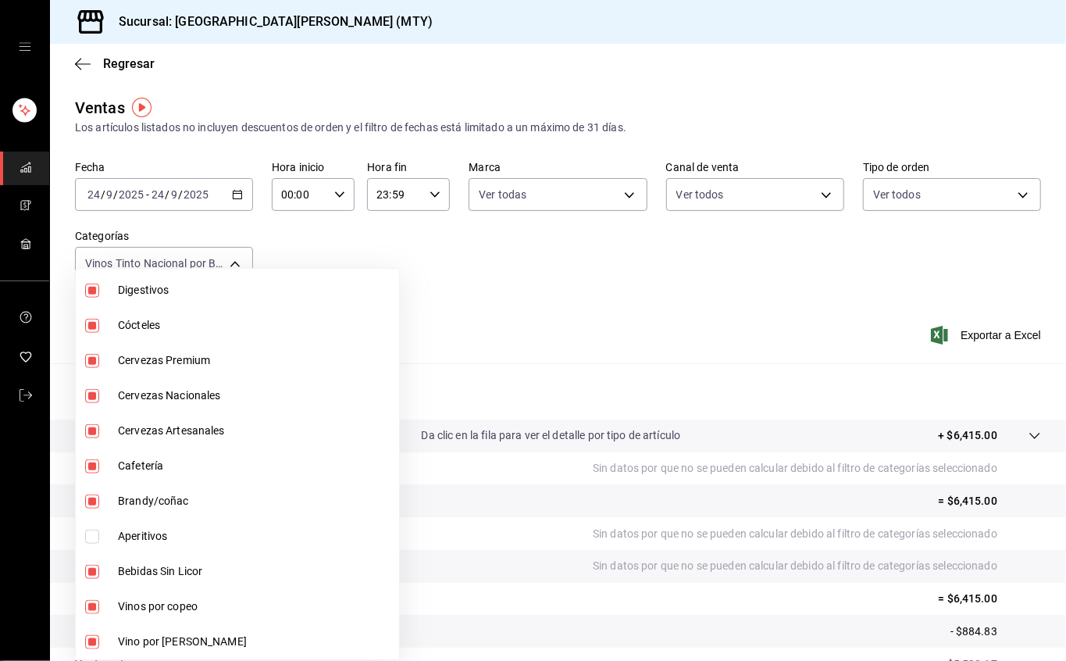
click at [89, 537] on input "checkbox" at bounding box center [92, 537] width 14 height 14
checkbox input "true"
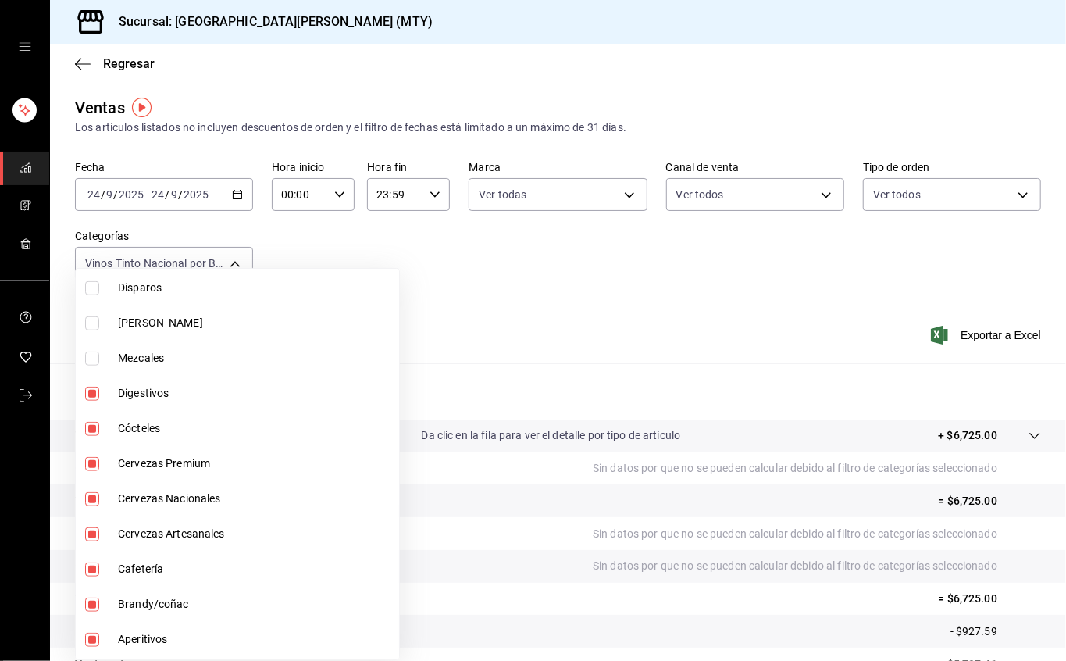
scroll to position [548, 0]
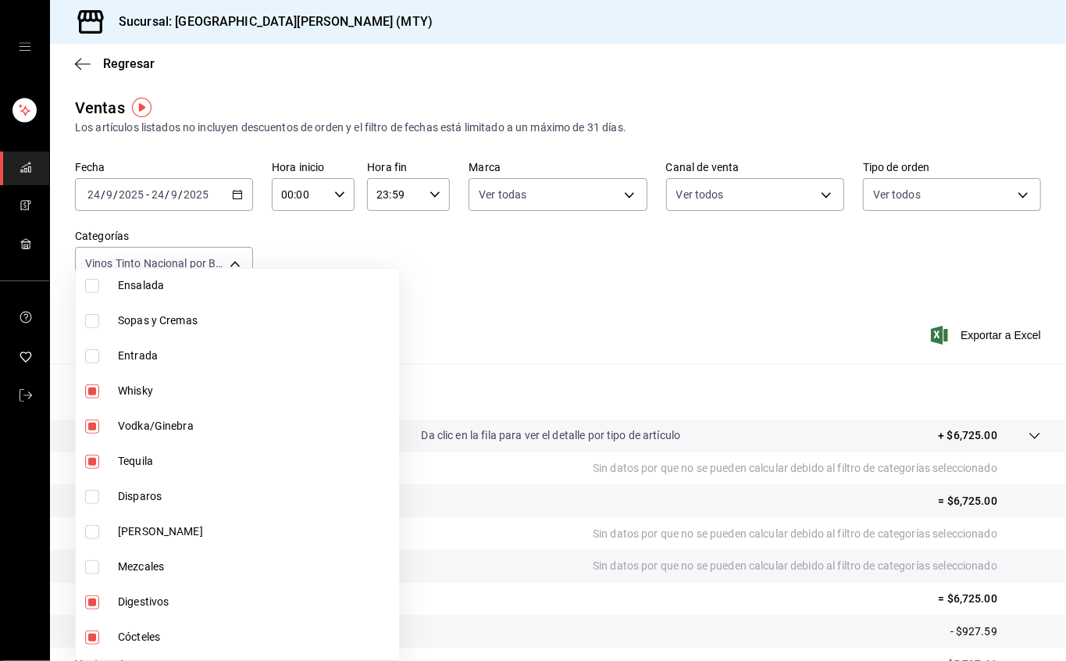
click at [95, 523] on li "[PERSON_NAME]" at bounding box center [237, 531] width 323 height 35
type input "bc8a8506-8c9a-4ccc-bee8-9613004b69e8,dff5383d-db9f-4eeb-86c5-8b8bba73e599,2ada2…"
checkbox input "true"
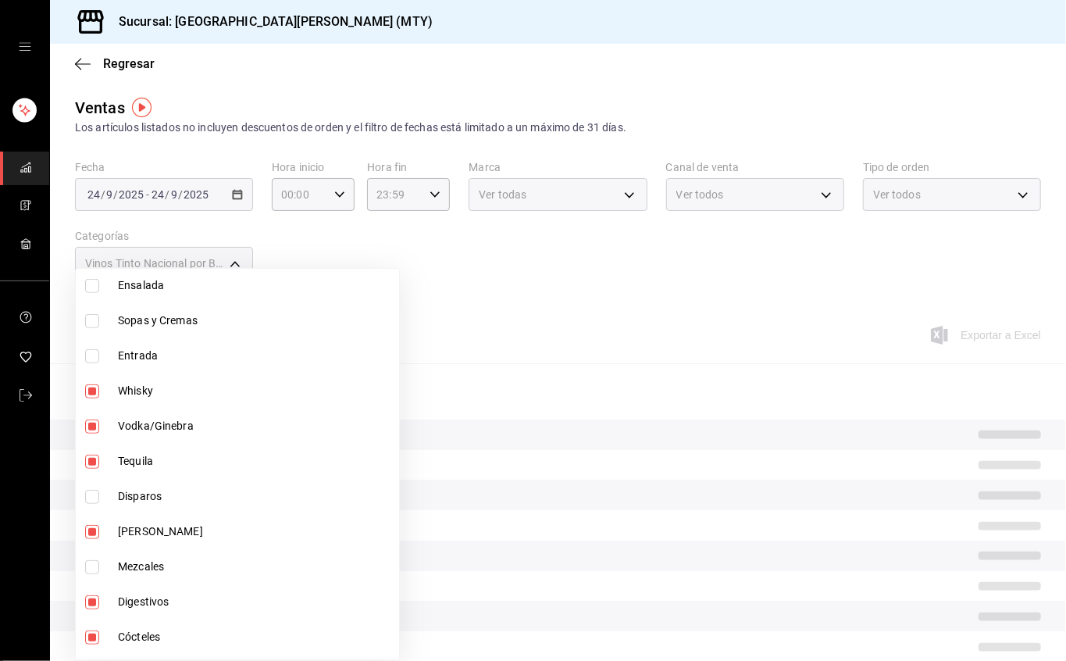
click at [89, 563] on input "checkbox" at bounding box center [92, 567] width 14 height 14
checkbox input "true"
type input "bc8a8506-8c9a-4ccc-bee8-9613004b69e8,dff5383d-db9f-4eeb-86c5-8b8bba73e599,2ada2…"
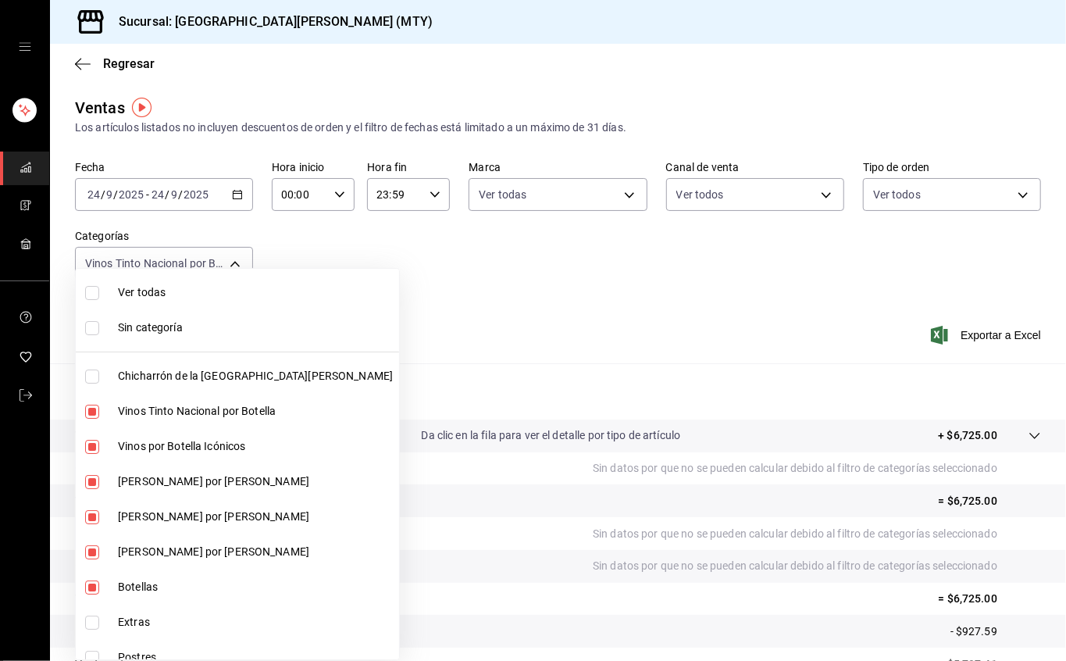
click at [231, 188] on div at bounding box center [533, 330] width 1066 height 661
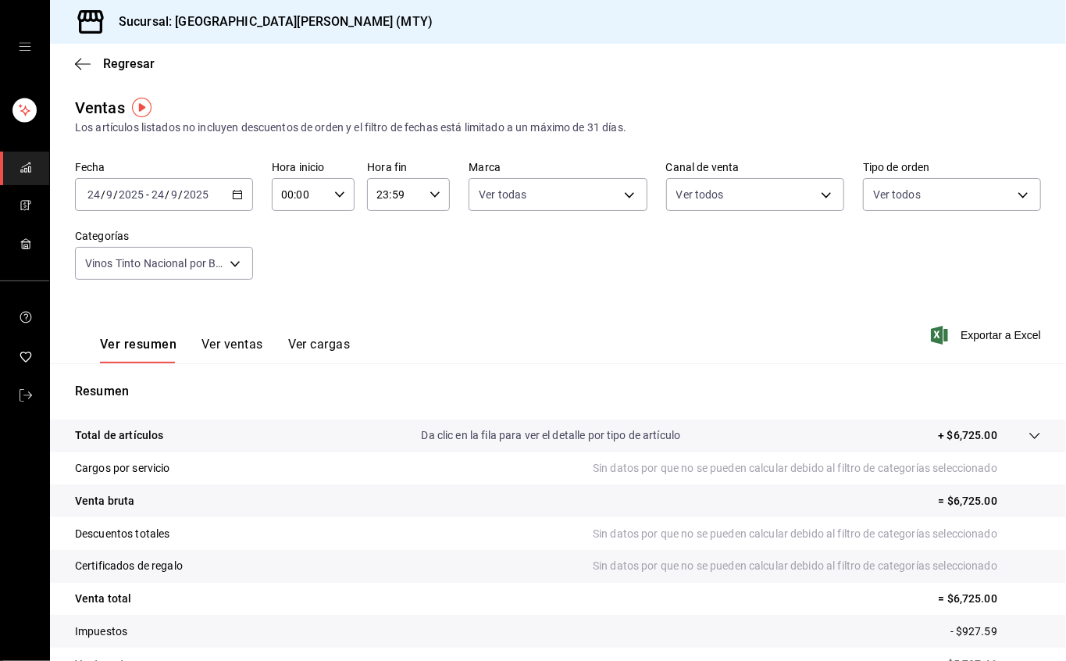
click at [227, 186] on div "2025-09-24 24 / 9 / 2025 - 2025-09-24 24 / 9 / 2025" at bounding box center [164, 194] width 178 height 33
click at [227, 197] on div "2025-09-24 24 / 9 / 2025 - 2025-09-24 24 / 9 / 2025" at bounding box center [164, 194] width 178 height 33
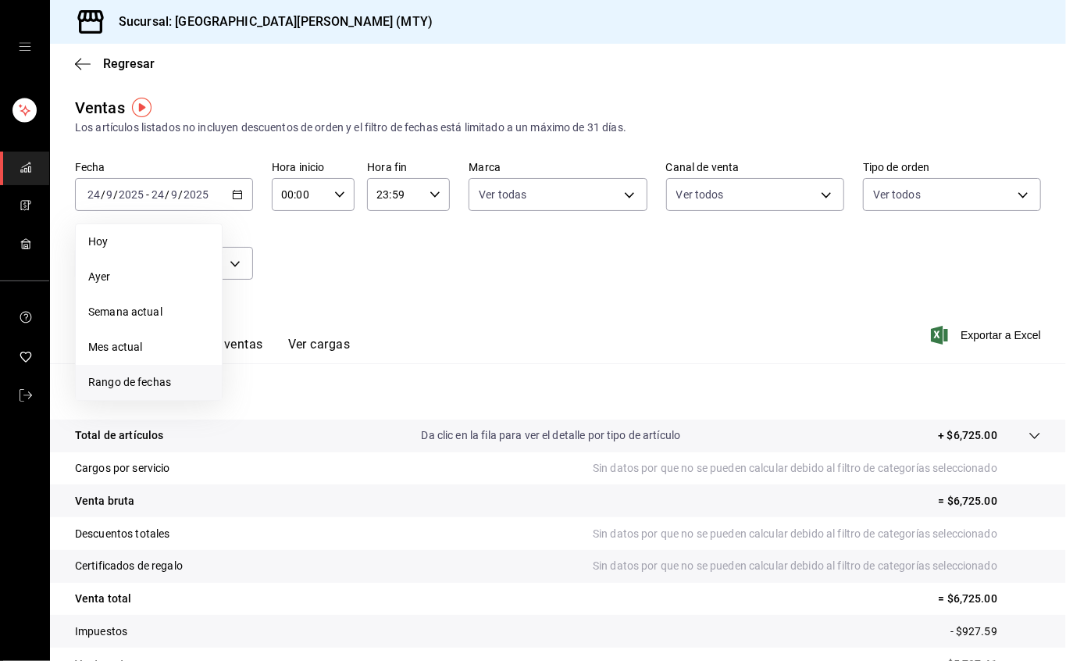
click at [131, 376] on font "Rango de fechas" at bounding box center [129, 382] width 83 height 12
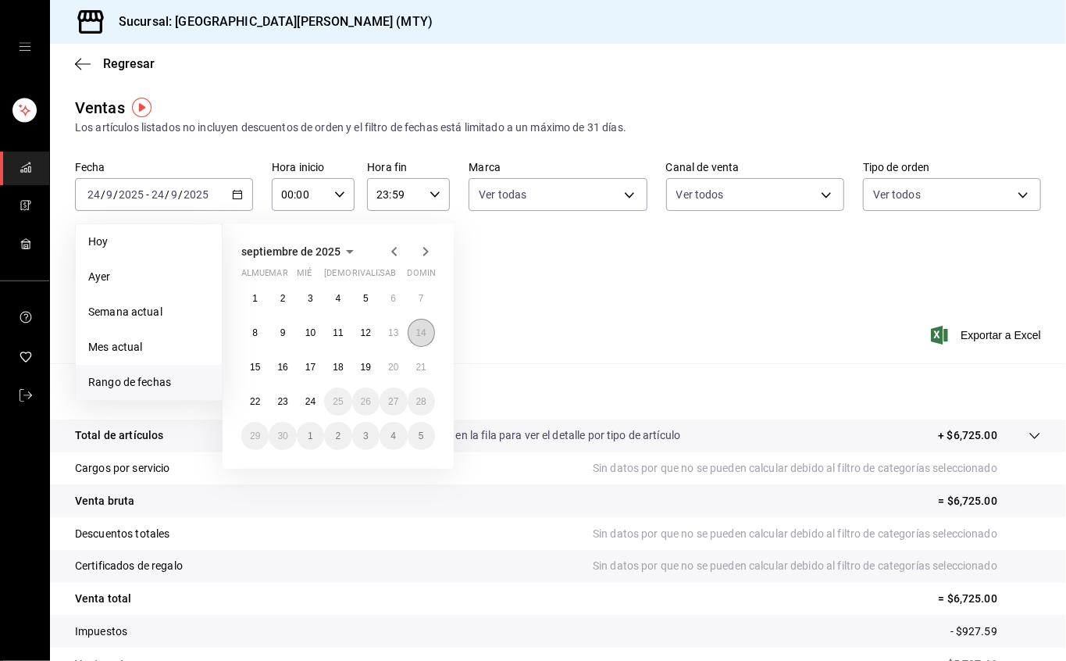
click at [422, 331] on font "14" at bounding box center [421, 332] width 10 height 11
click at [417, 363] on font "21" at bounding box center [421, 367] width 10 height 11
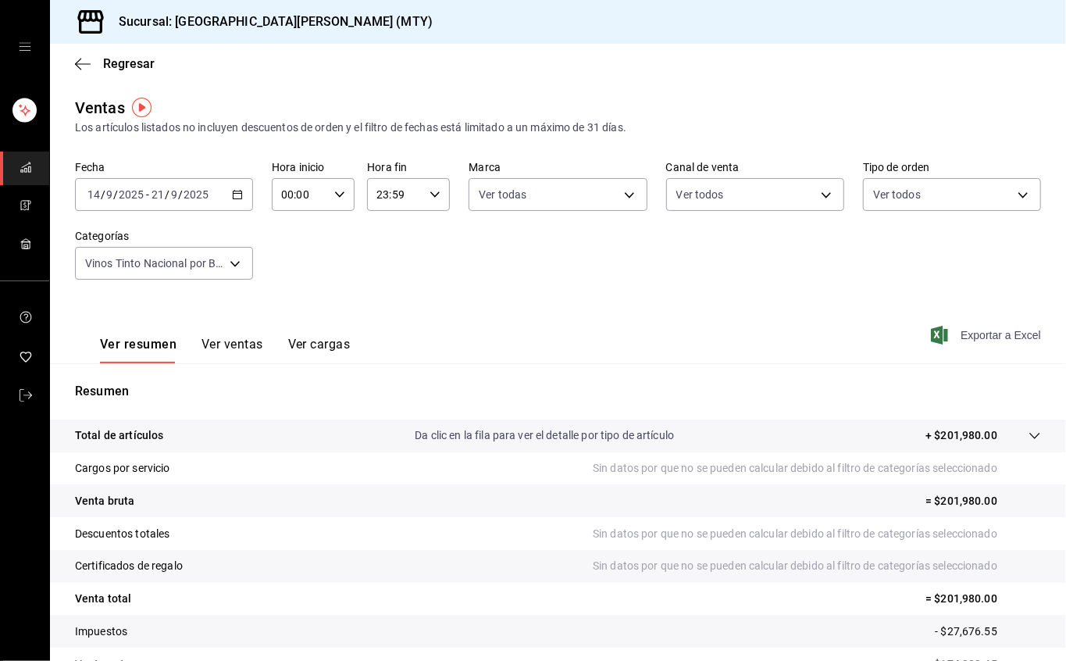
click at [964, 329] on font "Exportar a Excel" at bounding box center [1001, 335] width 80 height 12
click at [137, 70] on font "Regresar" at bounding box center [129, 63] width 52 height 15
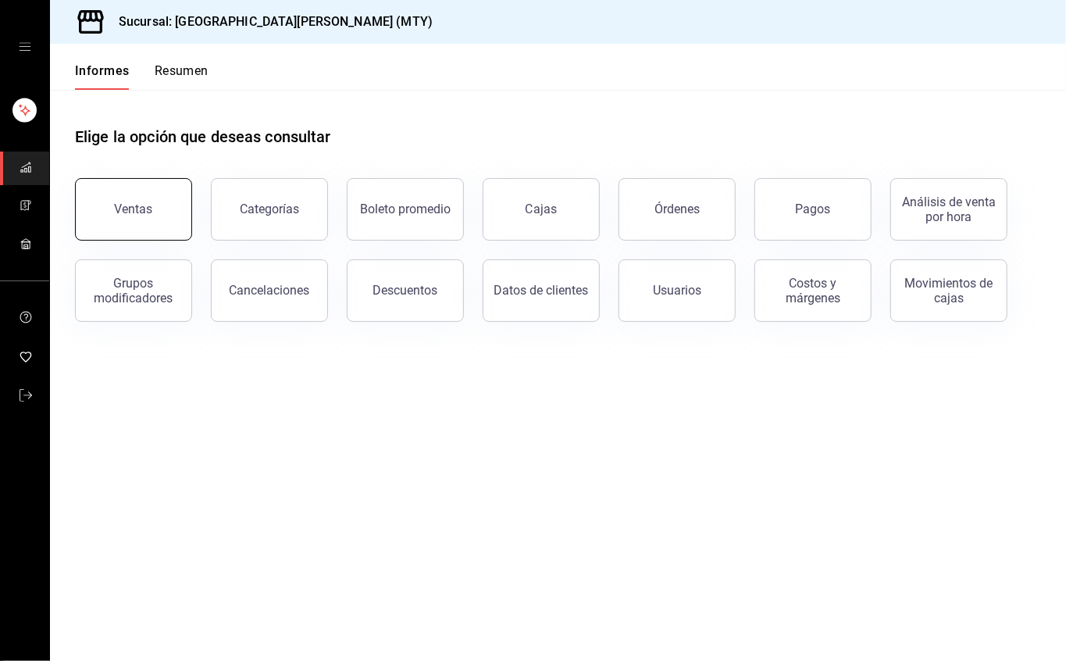
click at [160, 220] on button "Ventas" at bounding box center [133, 209] width 117 height 62
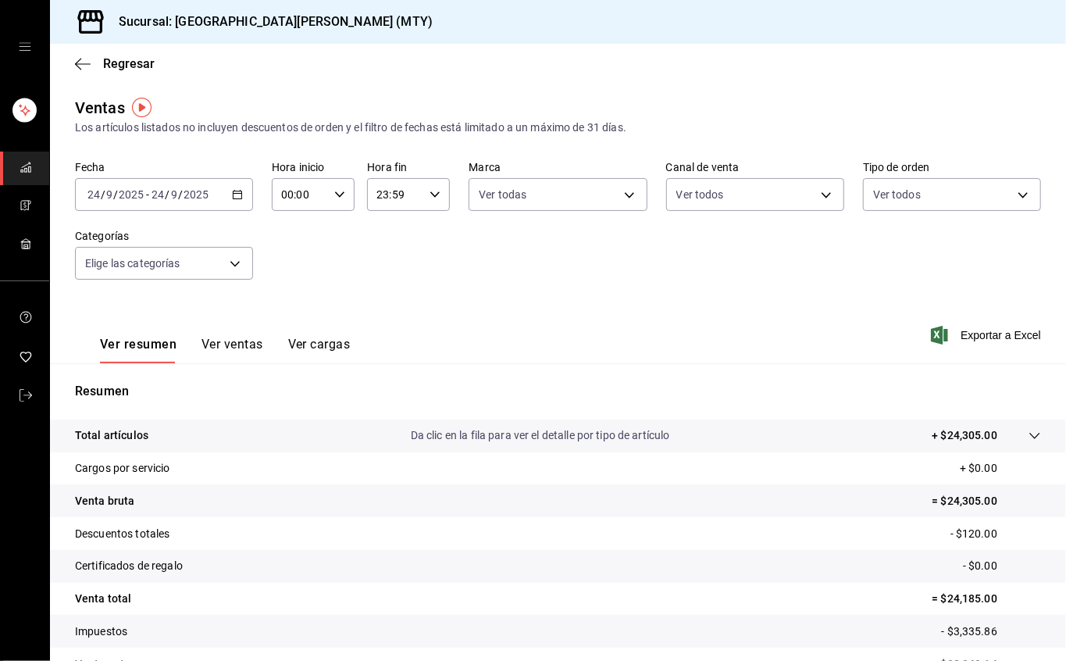
click at [412, 191] on input "23:59" at bounding box center [395, 194] width 56 height 31
click at [383, 304] on font "17" at bounding box center [382, 305] width 12 height 12
click at [416, 230] on span "00" at bounding box center [424, 234] width 16 height 12
type input "17:00"
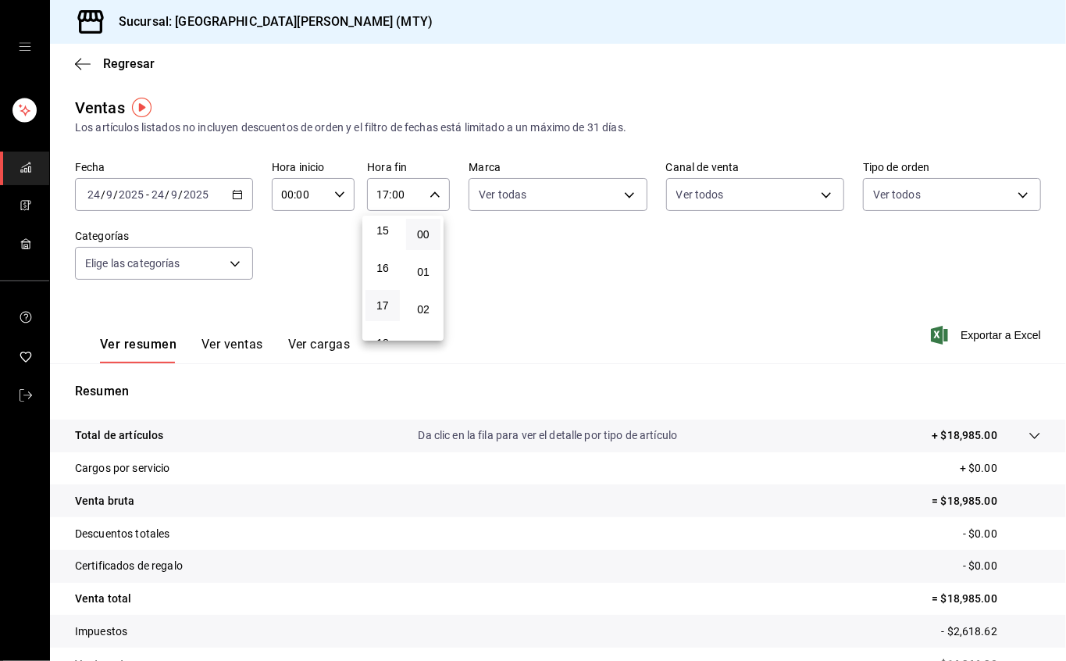
click at [669, 230] on div at bounding box center [533, 330] width 1066 height 661
